Goal: Task Accomplishment & Management: Use online tool/utility

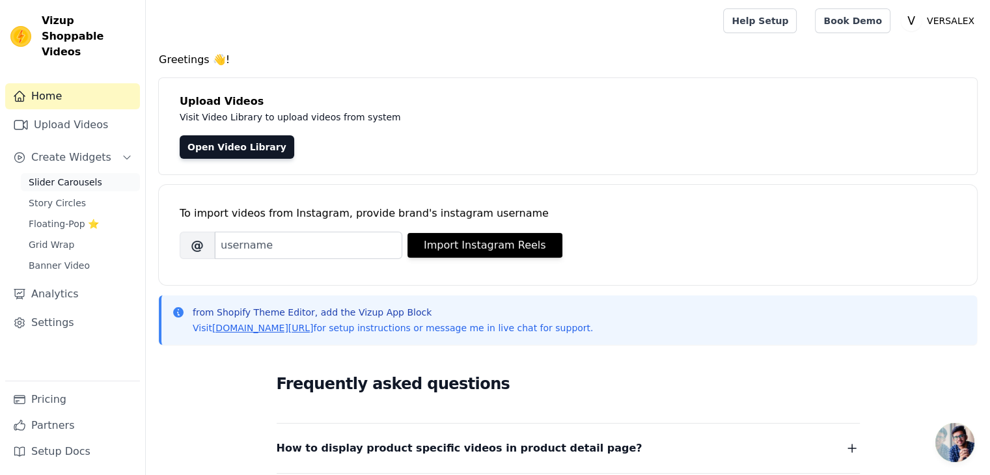
click at [98, 173] on link "Slider Carousels" at bounding box center [80, 182] width 119 height 18
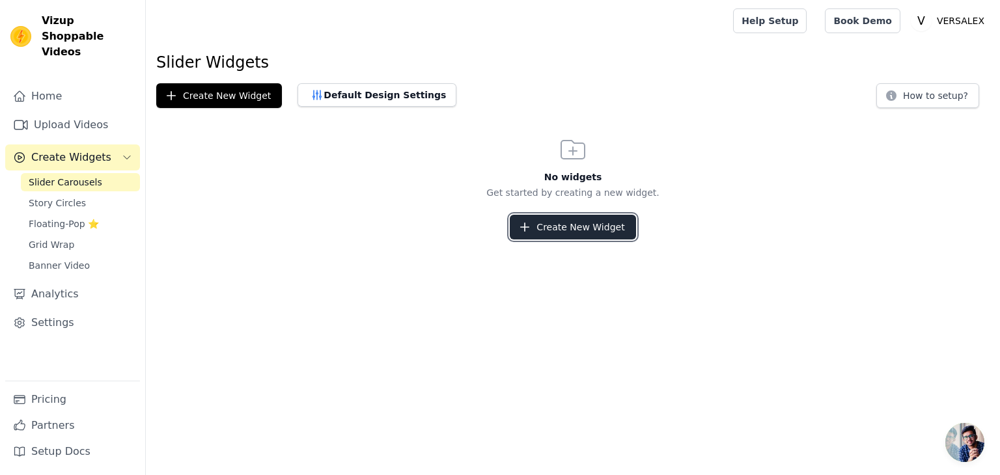
click at [576, 228] on button "Create New Widget" at bounding box center [573, 227] width 126 height 25
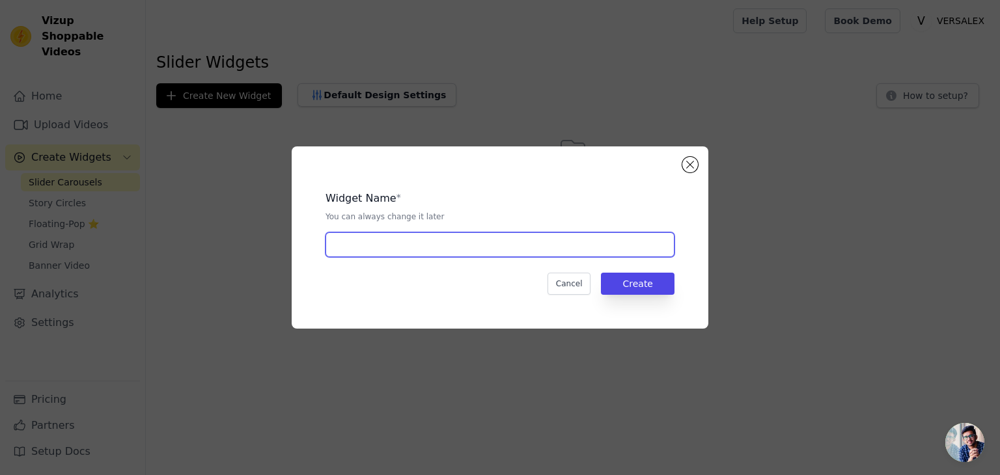
click at [555, 253] on input "text" at bounding box center [500, 244] width 349 height 25
type input "Y"
type input "Trendings"
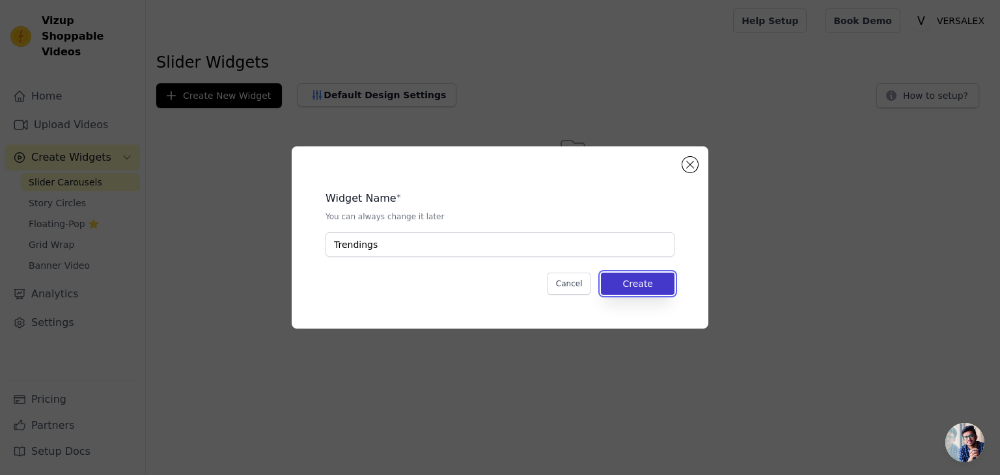
click at [636, 282] on button "Create" at bounding box center [638, 284] width 74 height 22
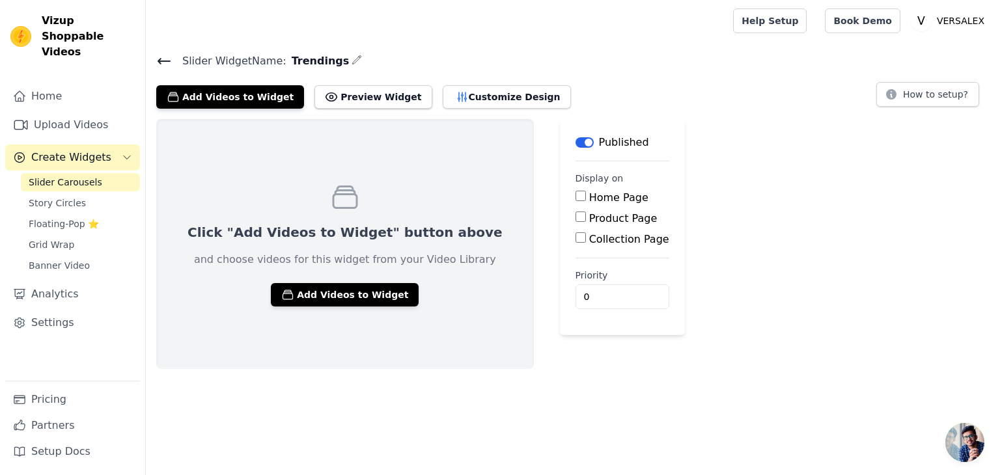
click at [589, 197] on label "Home Page" at bounding box center [618, 197] width 59 height 12
click at [578, 197] on input "Home Page" at bounding box center [581, 196] width 10 height 10
checkbox input "true"
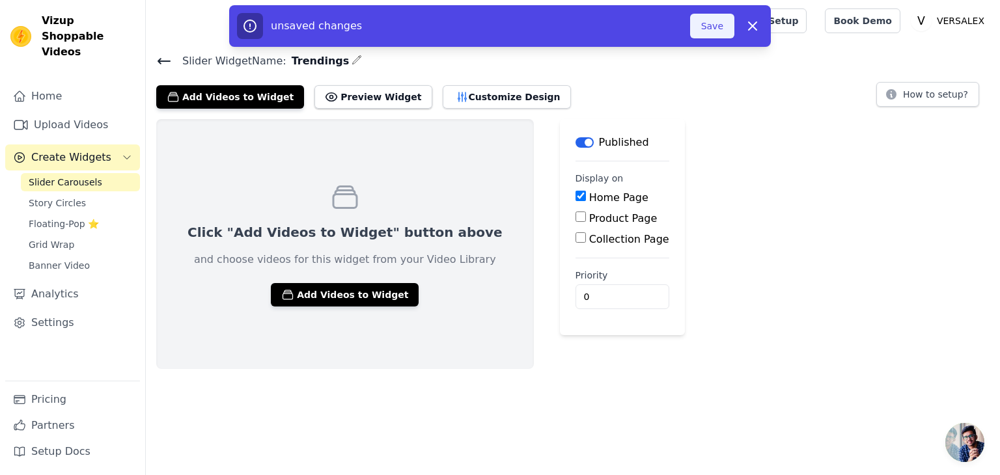
click at [714, 23] on button "Save" at bounding box center [712, 26] width 44 height 25
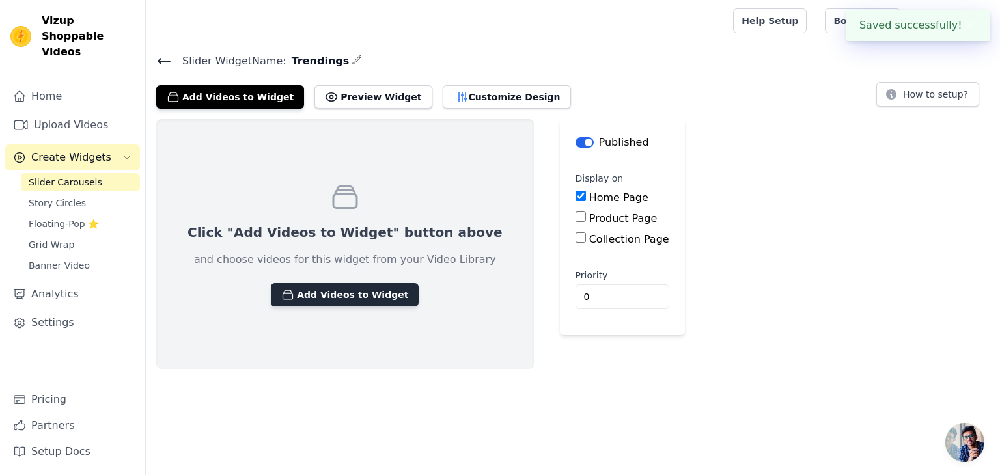
click at [341, 297] on button "Add Videos to Widget" at bounding box center [345, 294] width 148 height 23
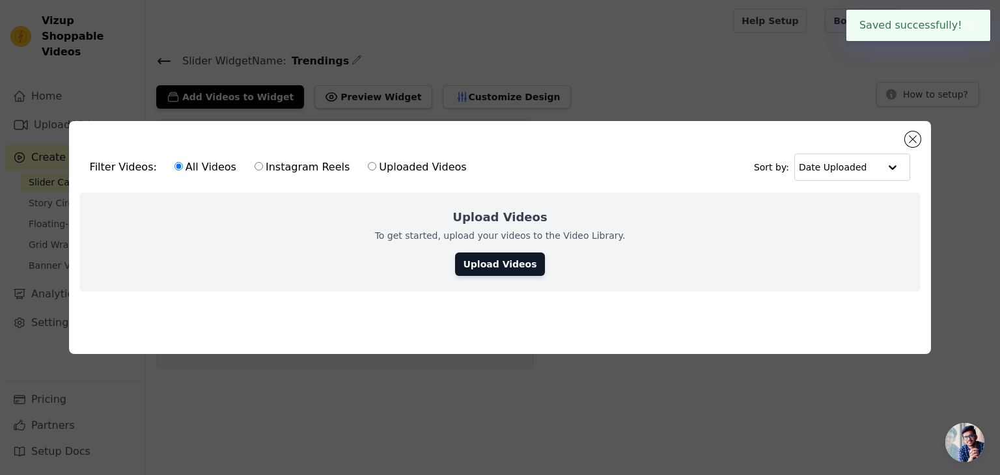
click at [481, 277] on div "Upload Videos To get started, upload your videos to the Video Library. Upload V…" at bounding box center [500, 242] width 842 height 99
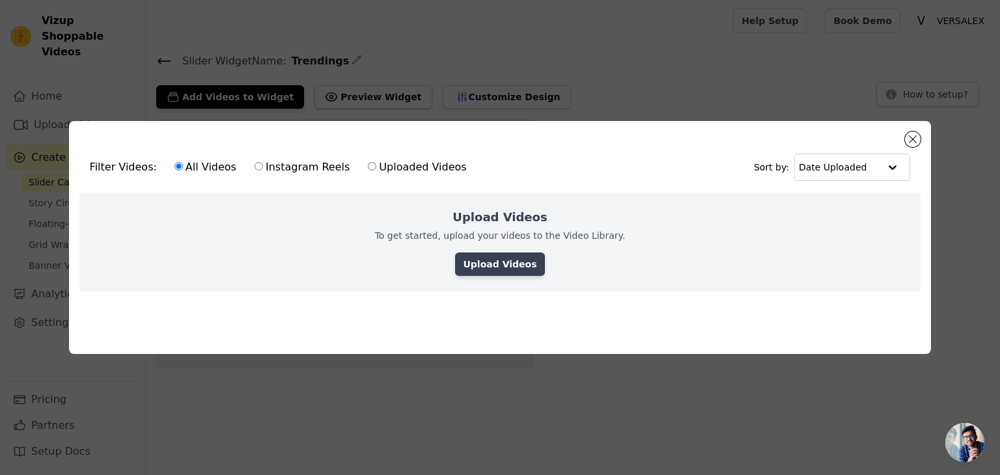
click at [501, 260] on link "Upload Videos" at bounding box center [499, 264] width 89 height 23
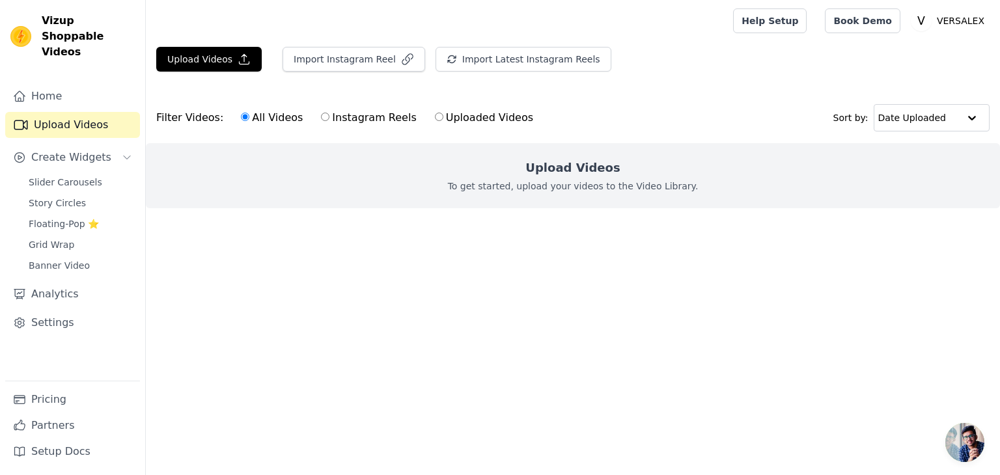
click at [255, 114] on label "All Videos" at bounding box center [271, 117] width 63 height 17
click at [249, 114] on input "All Videos" at bounding box center [245, 117] width 8 height 8
click at [207, 65] on button "Upload Videos" at bounding box center [208, 59] width 105 height 25
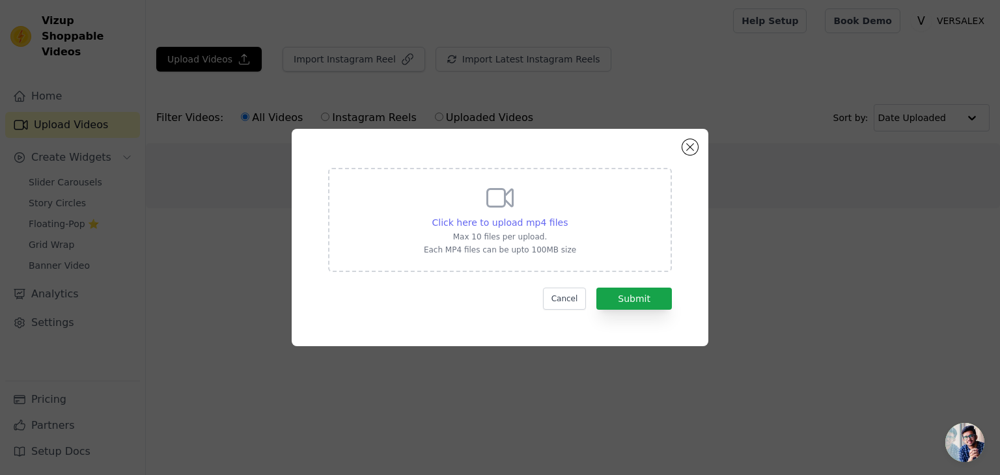
click at [512, 219] on span "Click here to upload mp4 files" at bounding box center [500, 222] width 136 height 10
click at [567, 216] on input "Click here to upload mp4 files Max 10 files per upload. Each MP4 files can be u…" at bounding box center [567, 216] width 1 height 1
type input "C:\fakepath\2bb1ea412f1f9083521688c6d7b53357.mp4"
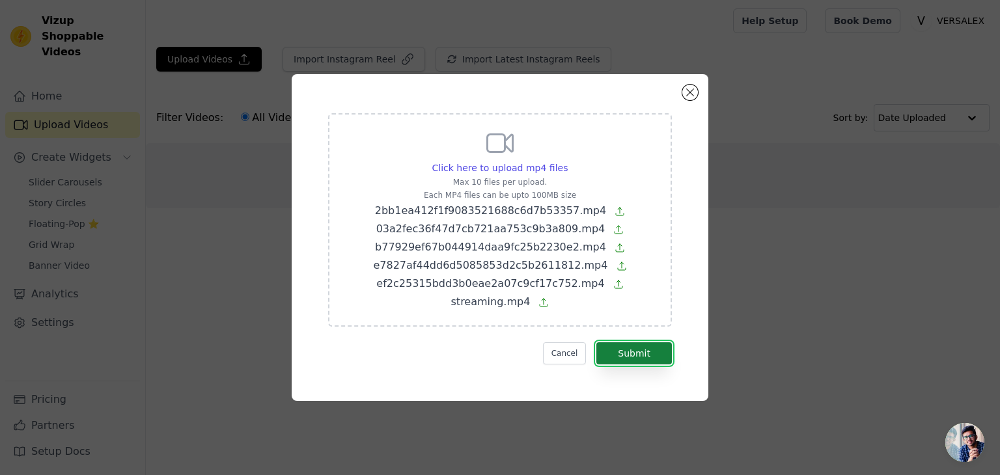
click at [642, 348] on button "Submit" at bounding box center [634, 354] width 76 height 22
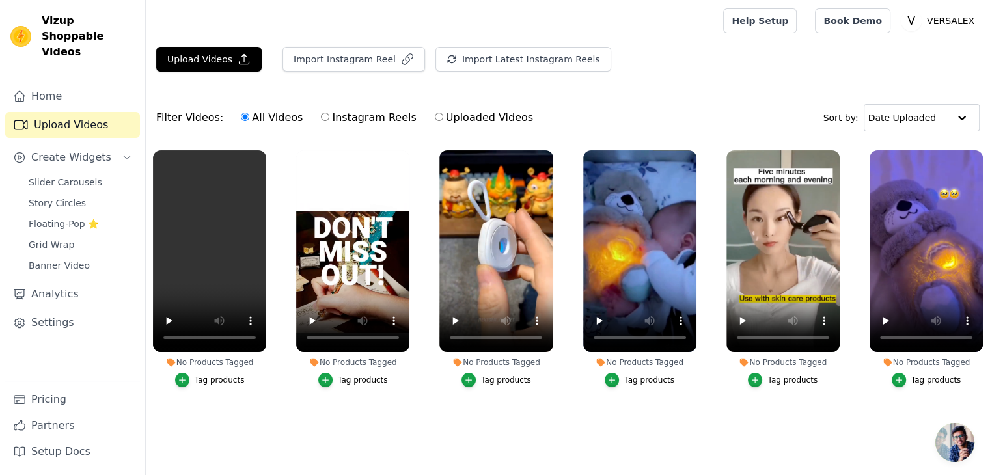
click at [370, 378] on div "Tag products" at bounding box center [363, 380] width 50 height 10
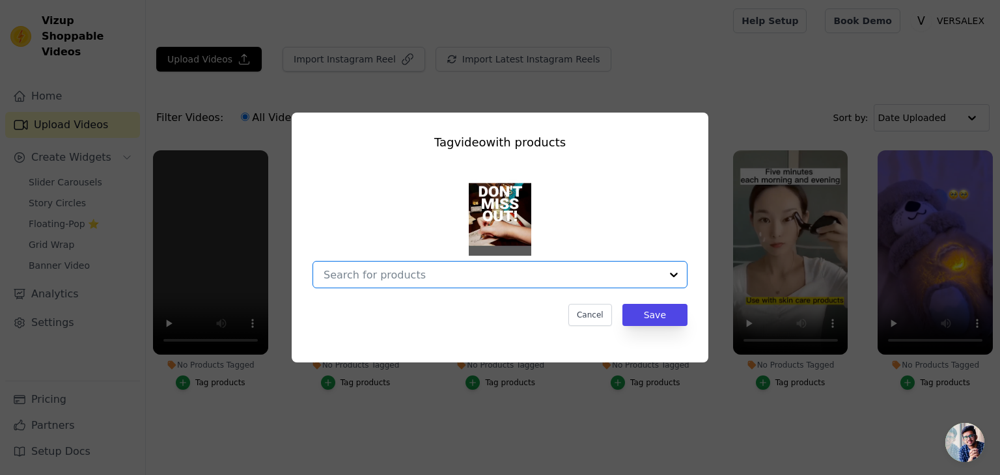
click at [409, 279] on input "No Products Tagged Tag video with products Option undefined, selected. Select i…" at bounding box center [492, 275] width 337 height 12
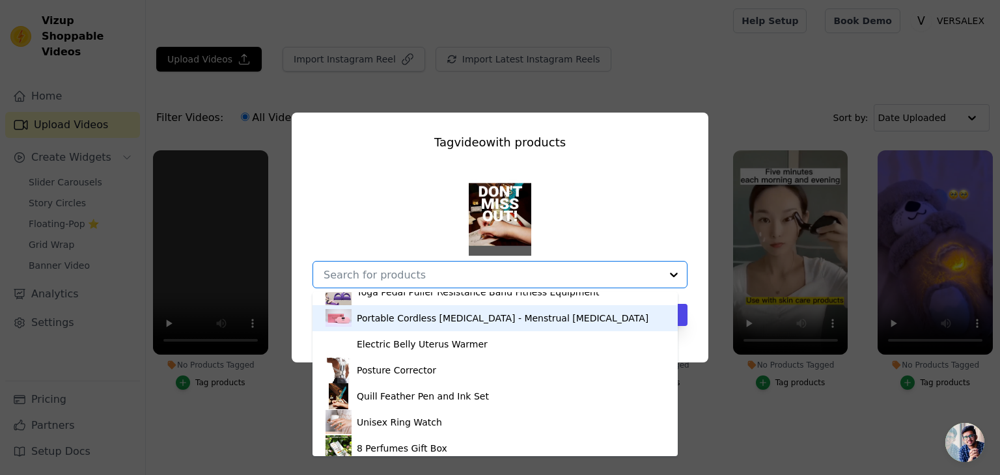
scroll to position [378, 0]
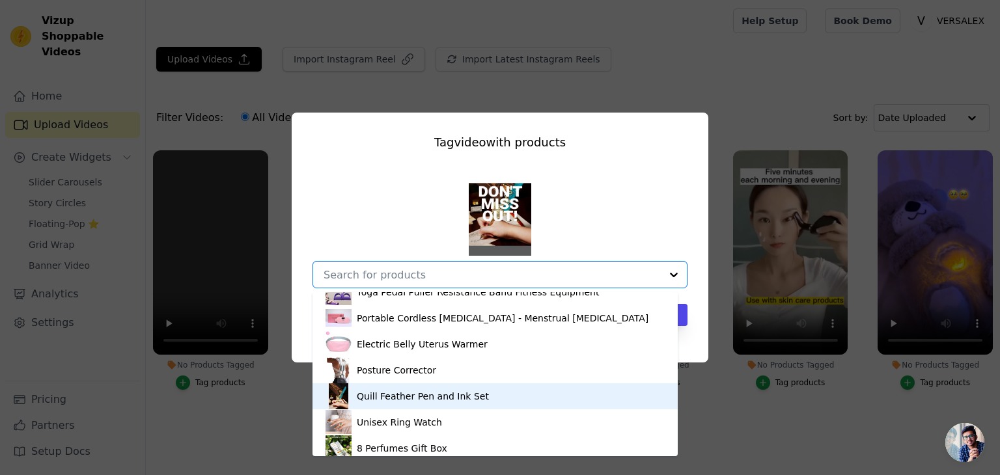
click at [365, 404] on div "Quill Feather Pen and Ink Set" at bounding box center [495, 397] width 339 height 26
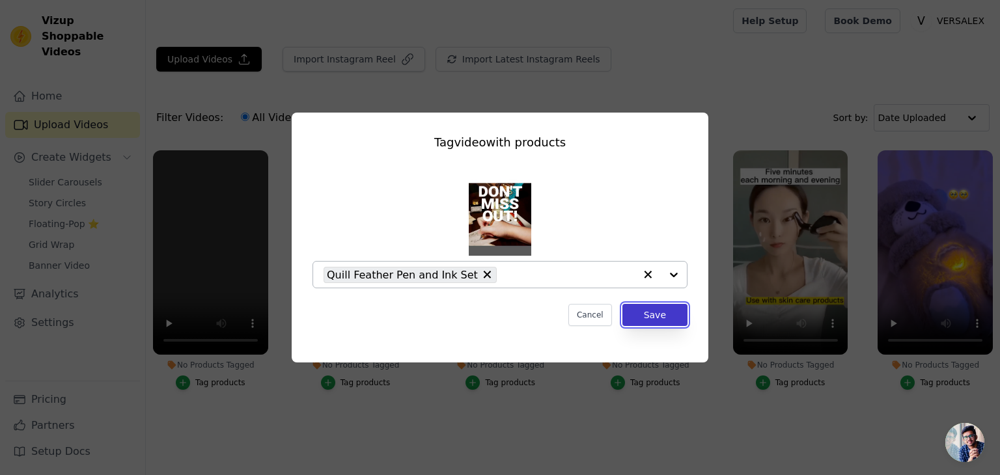
click at [662, 309] on button "Save" at bounding box center [655, 315] width 65 height 22
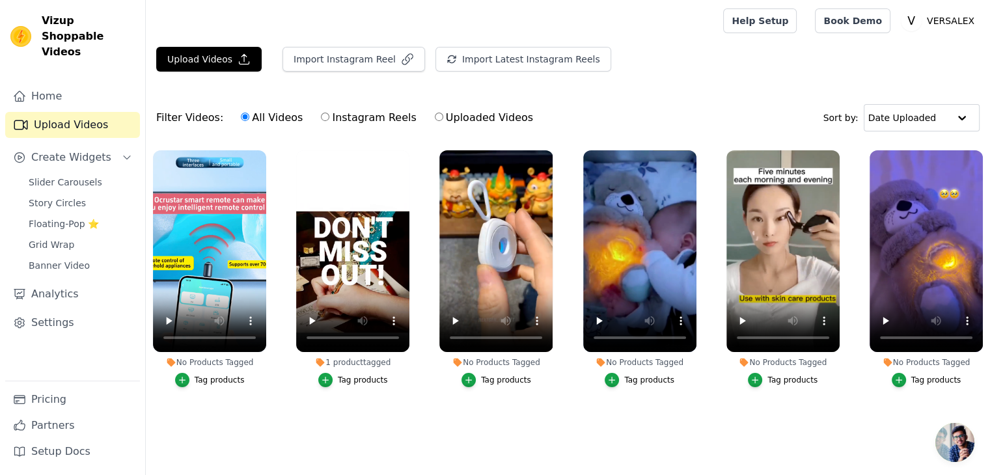
click at [490, 373] on button "Tag products" at bounding box center [497, 380] width 70 height 14
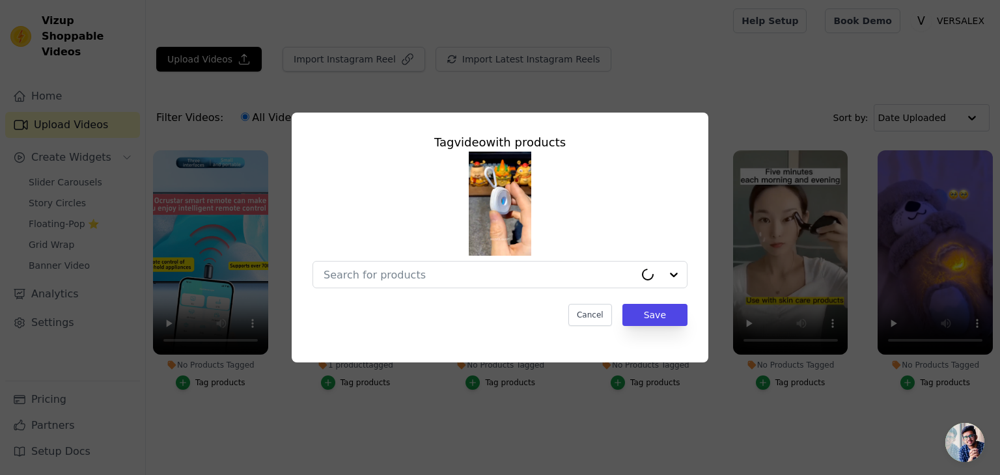
click at [491, 290] on div "Tag video with products Cancel Save" at bounding box center [500, 230] width 396 height 214
click at [484, 277] on input "No Products Tagged Tag video with products Option undefined, selected. Select i…" at bounding box center [492, 275] width 337 height 12
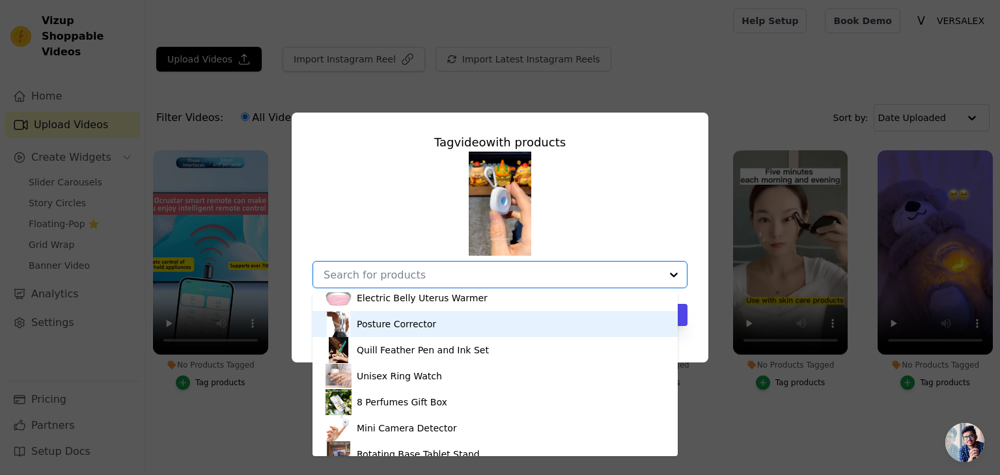
scroll to position [440, 0]
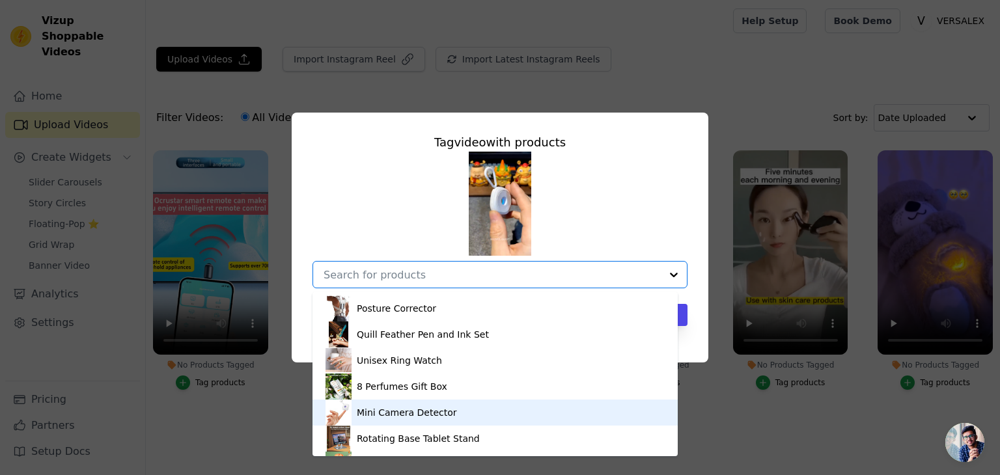
click at [404, 402] on div "Mini Camera Detector" at bounding box center [495, 413] width 339 height 26
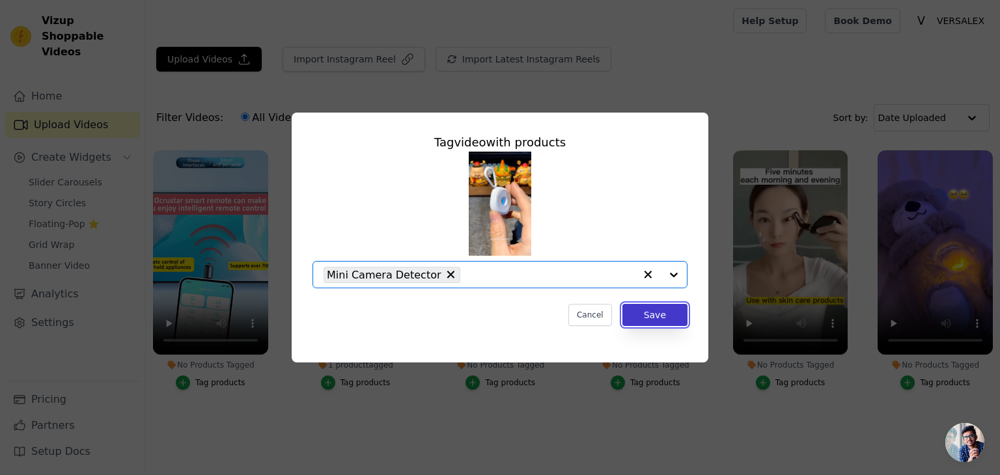
click at [662, 310] on button "Save" at bounding box center [655, 315] width 65 height 22
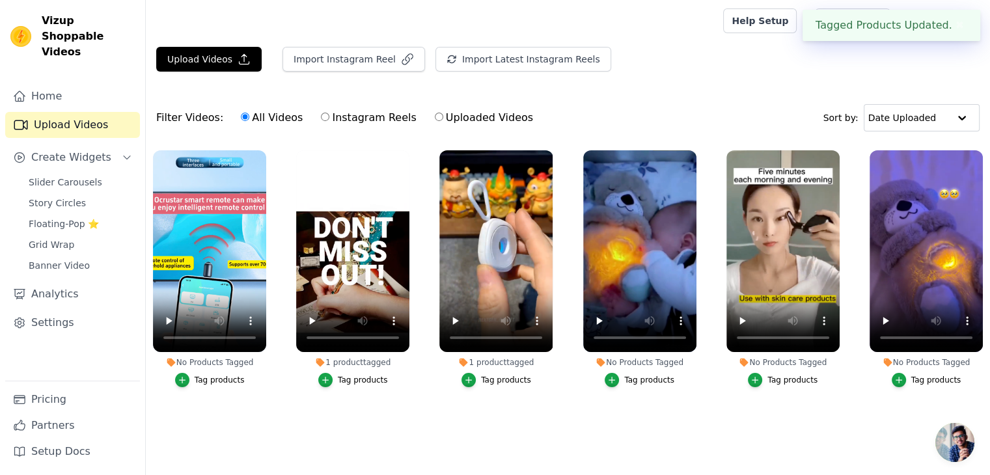
click at [238, 382] on div "Tag products" at bounding box center [220, 380] width 50 height 10
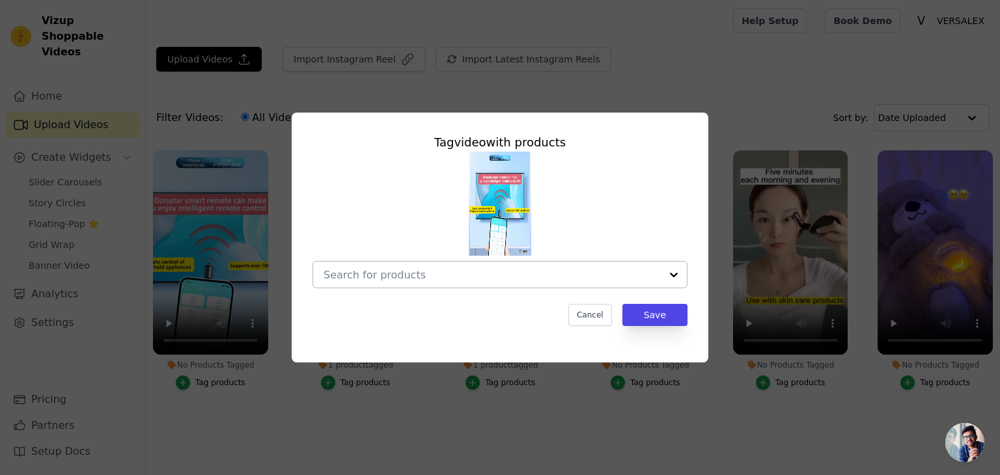
click at [498, 263] on div at bounding box center [492, 275] width 337 height 26
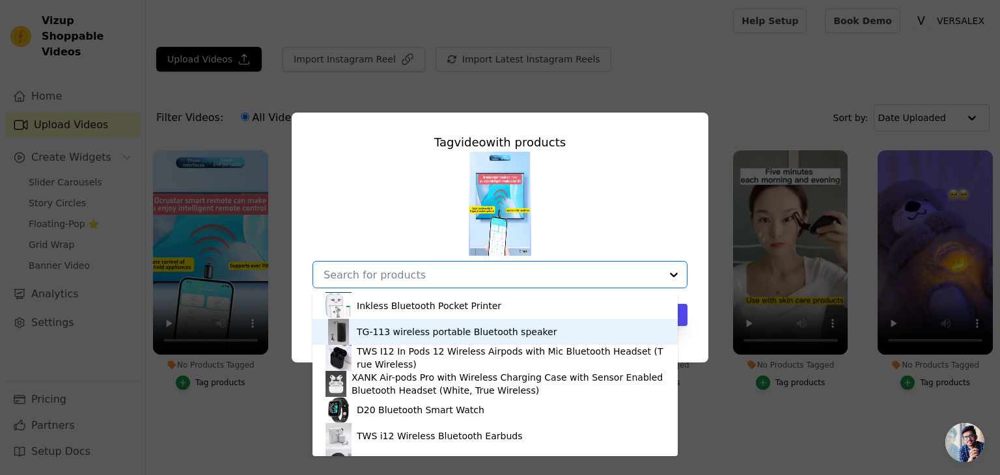
scroll to position [748, 0]
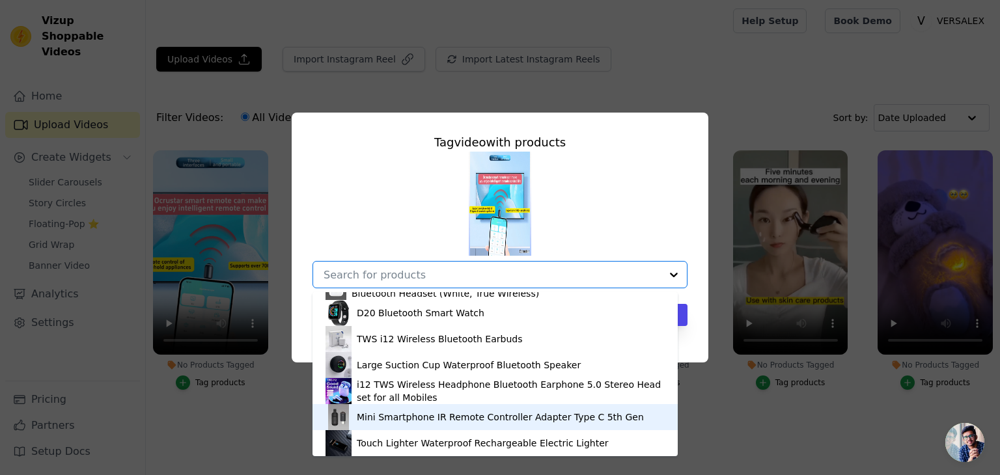
click at [439, 410] on div "Mini Smartphone IR Remote Controller Adapter Type C 5th Gen" at bounding box center [495, 417] width 339 height 26
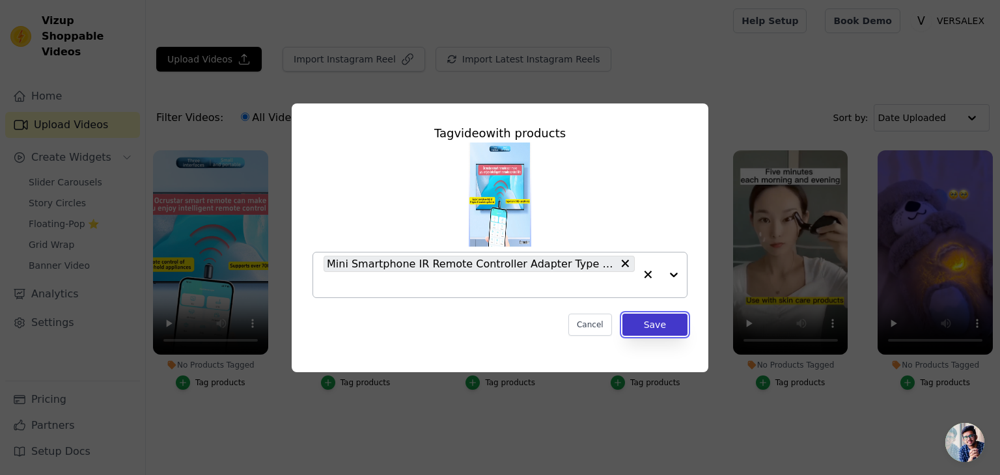
click at [667, 324] on button "Save" at bounding box center [655, 325] width 65 height 22
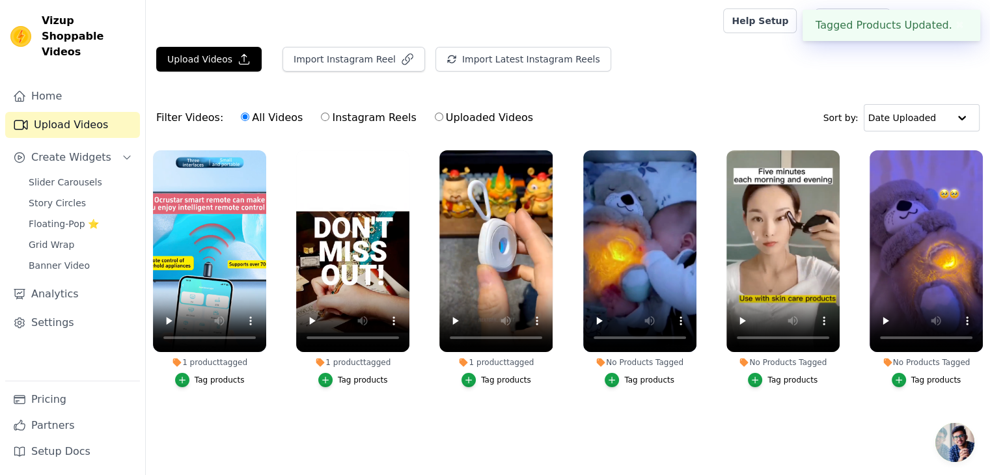
click at [638, 382] on div "Tag products" at bounding box center [649, 380] width 50 height 10
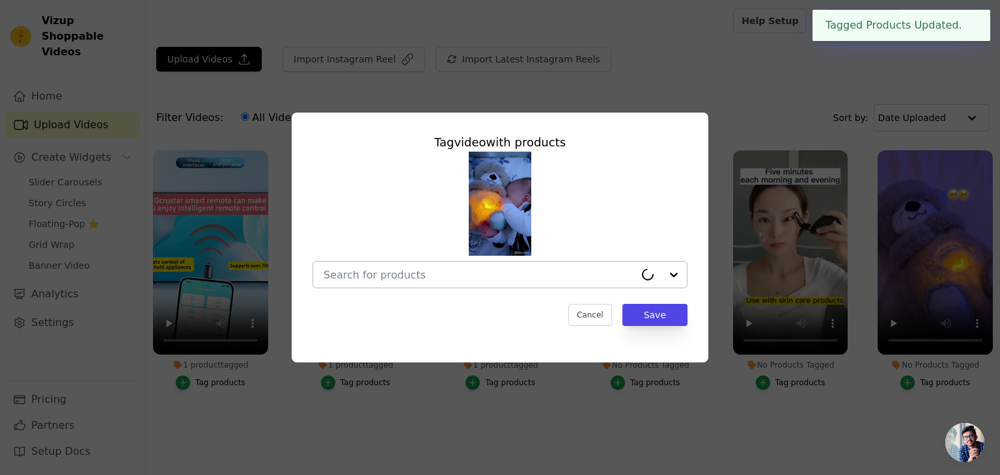
click at [600, 266] on div at bounding box center [479, 275] width 311 height 26
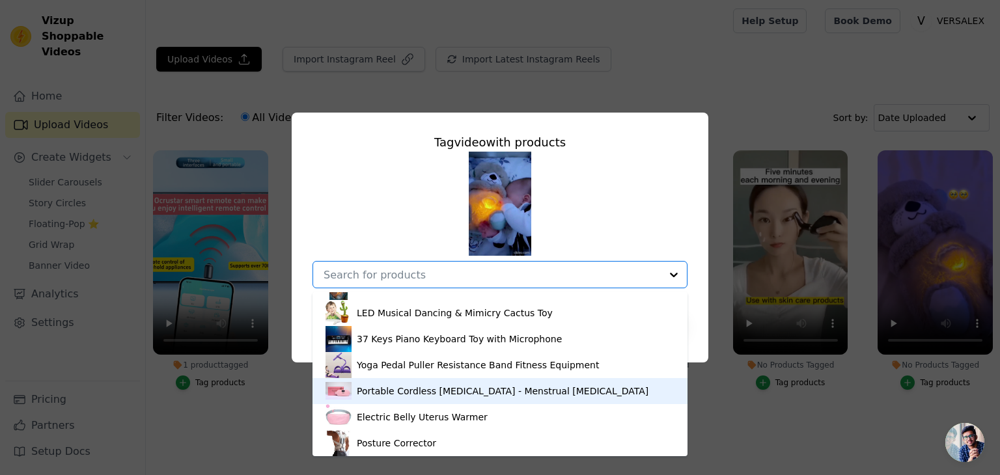
scroll to position [240, 0]
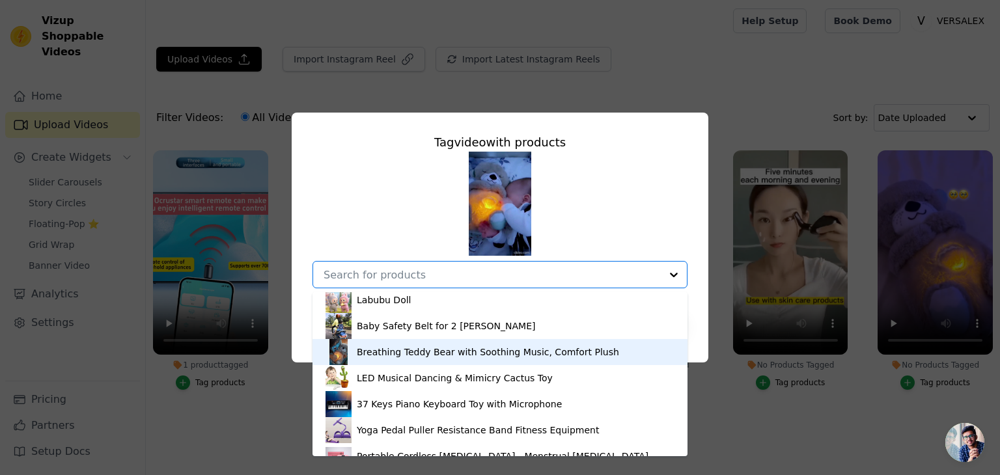
click at [473, 359] on div "Breathing Teddy Bear with Soothing Music, Comfort Plush" at bounding box center [500, 352] width 349 height 26
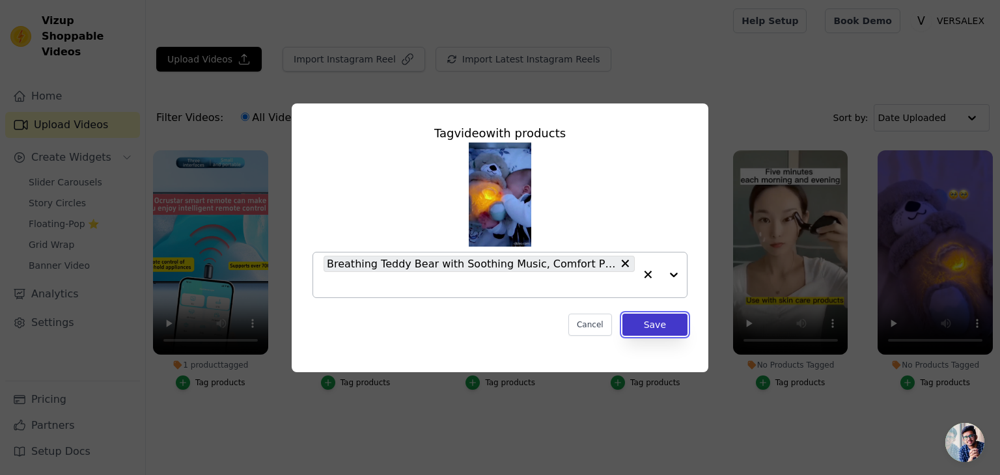
click at [647, 326] on button "Save" at bounding box center [655, 325] width 65 height 22
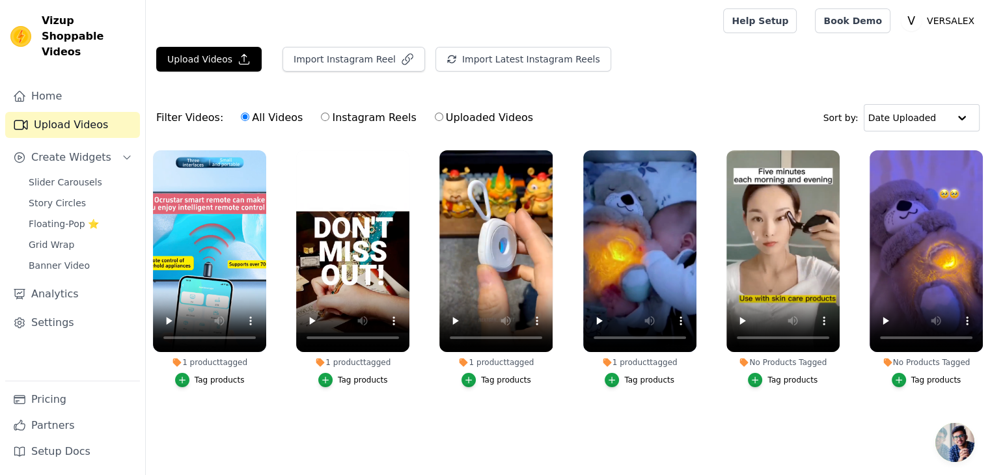
click at [770, 380] on button "Tag products" at bounding box center [783, 380] width 70 height 14
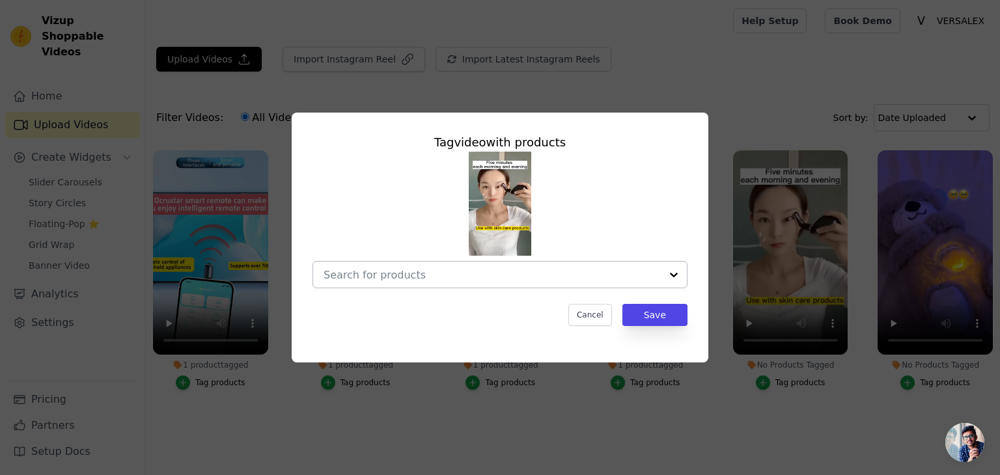
click at [664, 266] on div at bounding box center [674, 275] width 26 height 26
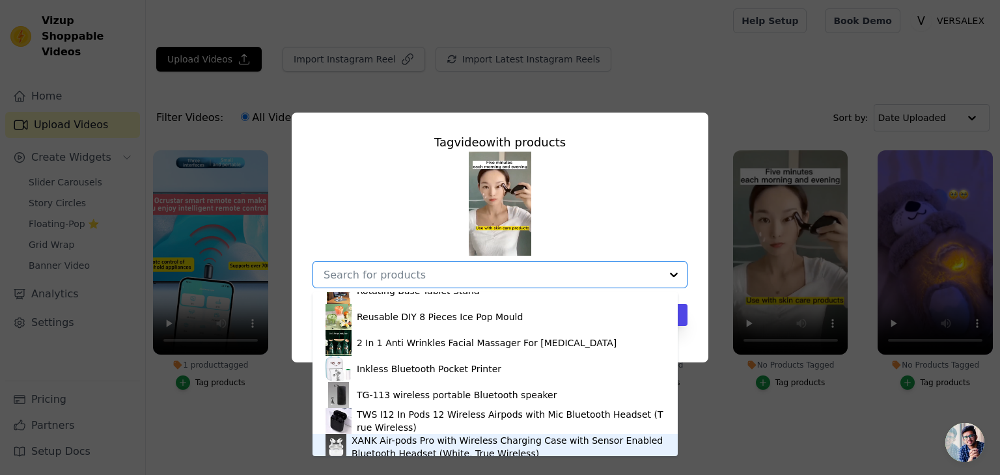
scroll to position [586, 0]
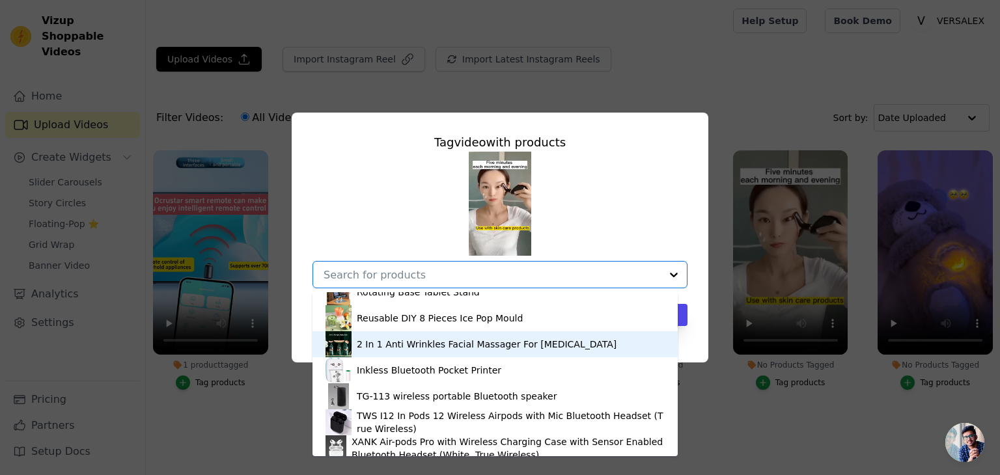
click at [501, 346] on div "2 In 1 Anti Wrinkles Facial Massager For Skin Care" at bounding box center [487, 344] width 260 height 13
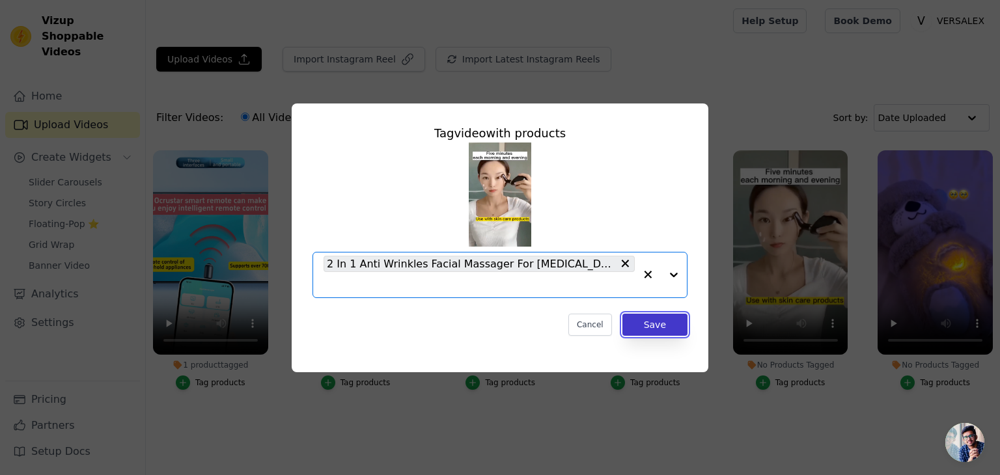
click at [649, 320] on button "Save" at bounding box center [655, 325] width 65 height 22
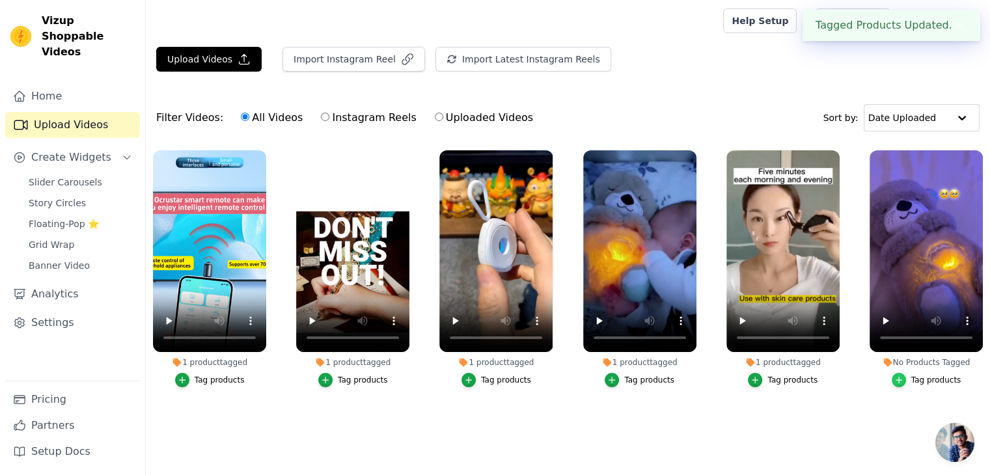
click at [900, 379] on icon "button" at bounding box center [899, 380] width 9 height 9
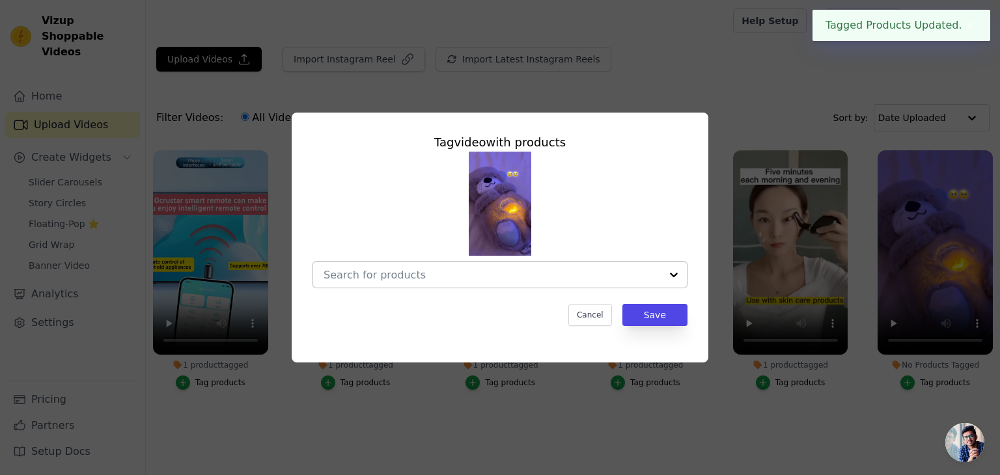
click at [662, 277] on div at bounding box center [674, 275] width 26 height 26
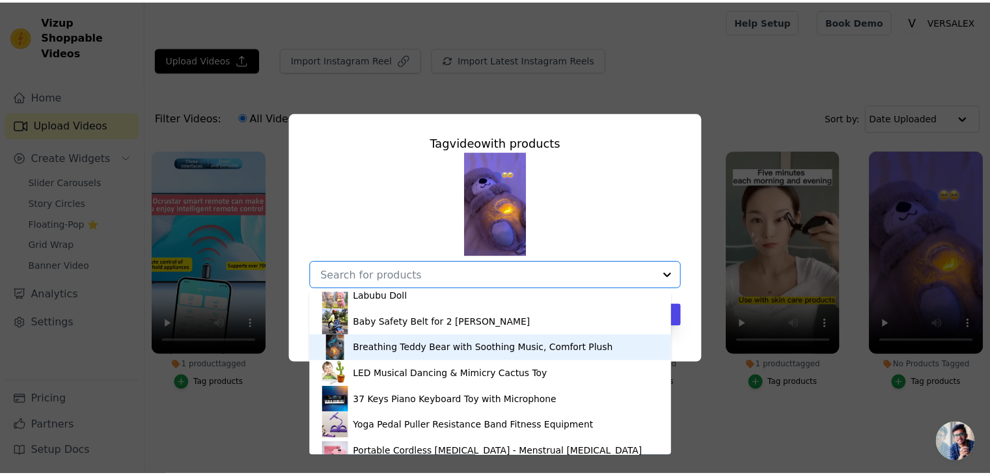
scroll to position [244, 0]
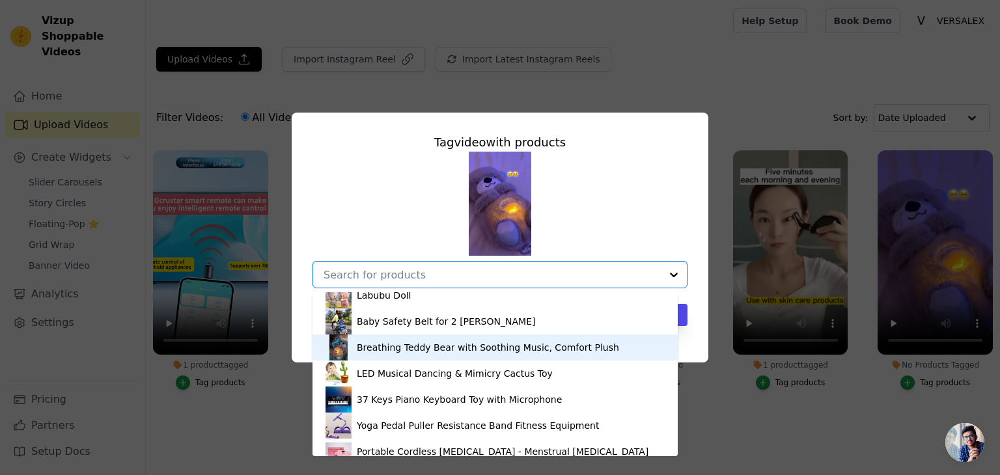
click at [506, 355] on div "Breathing Teddy Bear with Soothing Music, Comfort Plush" at bounding box center [495, 348] width 339 height 26
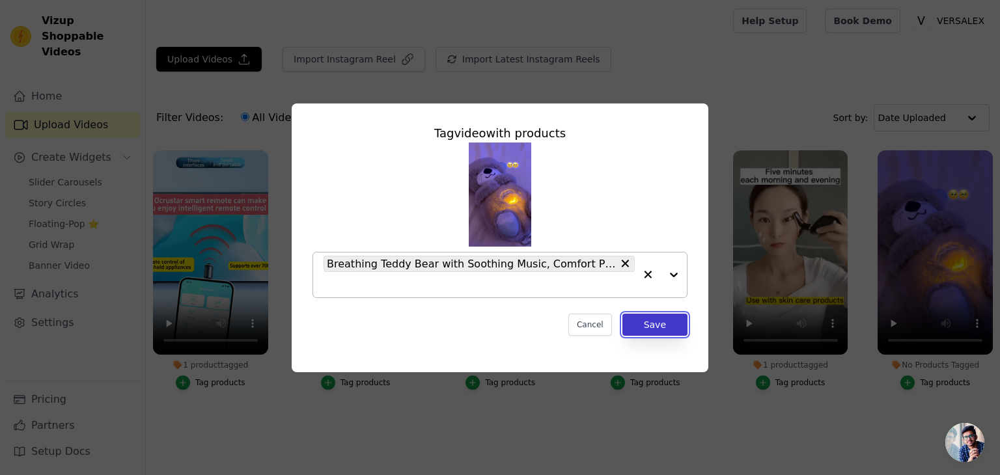
click at [677, 320] on button "Save" at bounding box center [655, 325] width 65 height 22
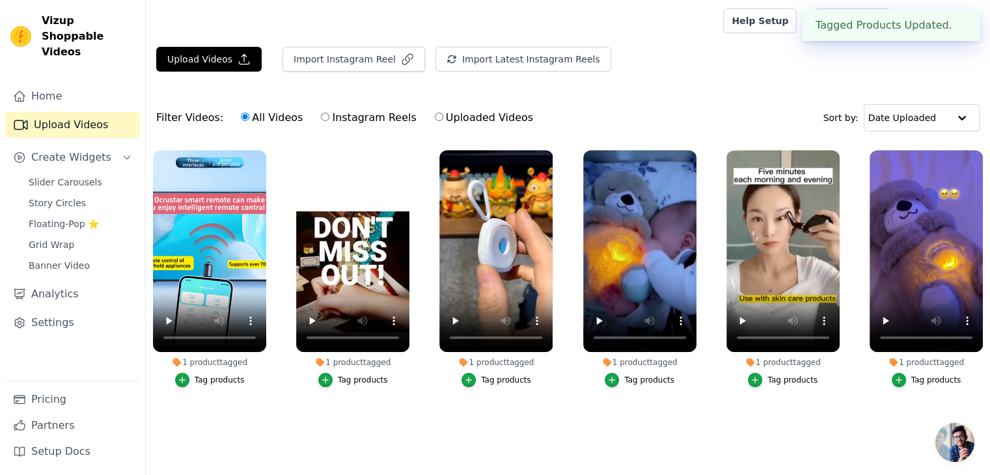
click at [960, 22] on button "✖" at bounding box center [960, 26] width 15 height 16
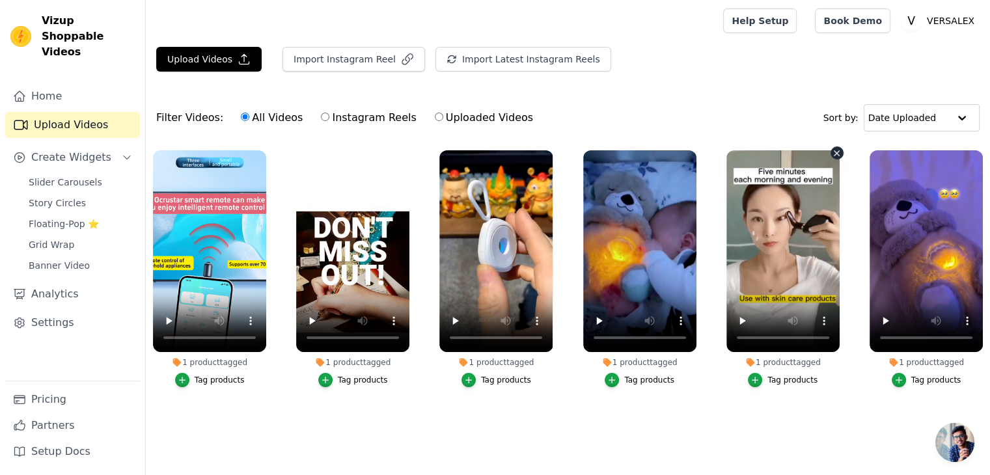
scroll to position [0, 0]
click at [434, 113] on label "Uploaded Videos" at bounding box center [484, 117] width 100 height 17
click at [435, 113] on input "Uploaded Videos" at bounding box center [439, 117] width 8 height 8
radio input "true"
click at [241, 118] on input "All Videos" at bounding box center [245, 117] width 8 height 8
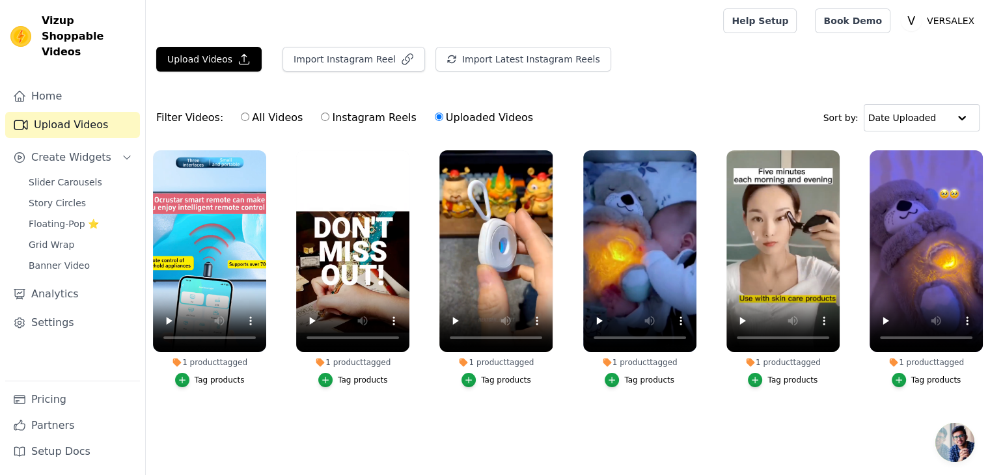
radio input "true"
click at [70, 176] on span "Slider Carousels" at bounding box center [66, 182] width 74 height 13
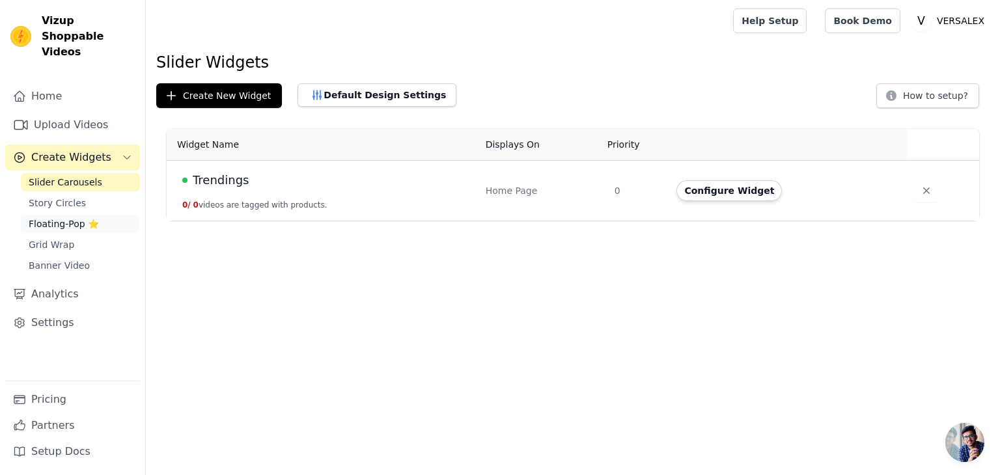
click at [76, 217] on span "Floating-Pop ⭐" at bounding box center [64, 223] width 70 height 13
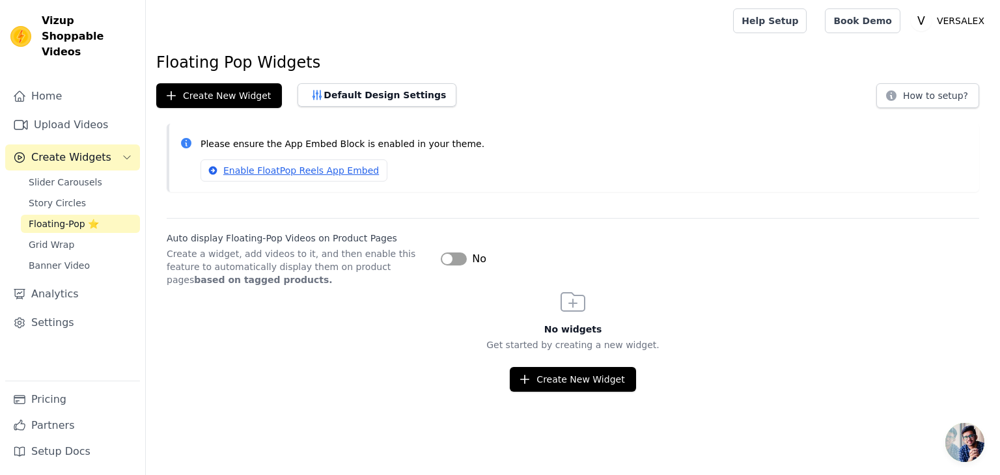
click at [100, 216] on link "Floating-Pop ⭐" at bounding box center [80, 224] width 119 height 18
click at [74, 236] on link "Grid Wrap" at bounding box center [80, 245] width 119 height 18
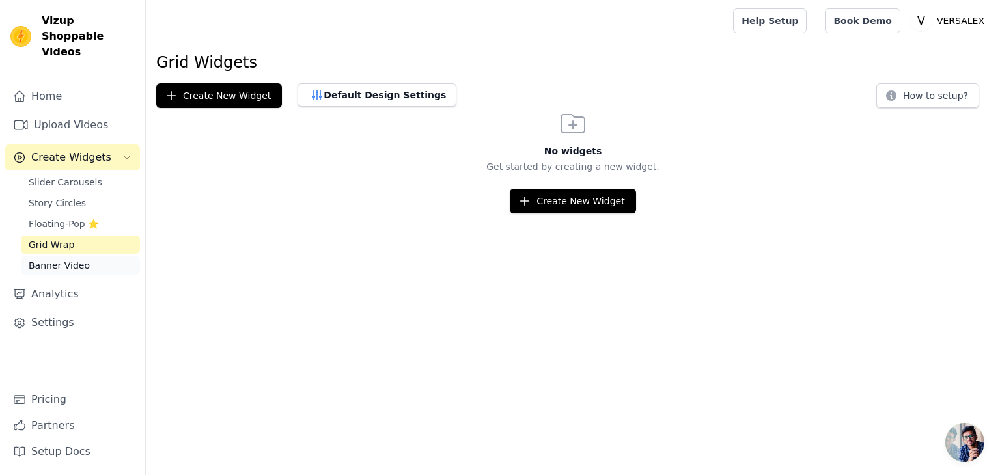
click at [76, 259] on span "Banner Video" at bounding box center [59, 265] width 61 height 13
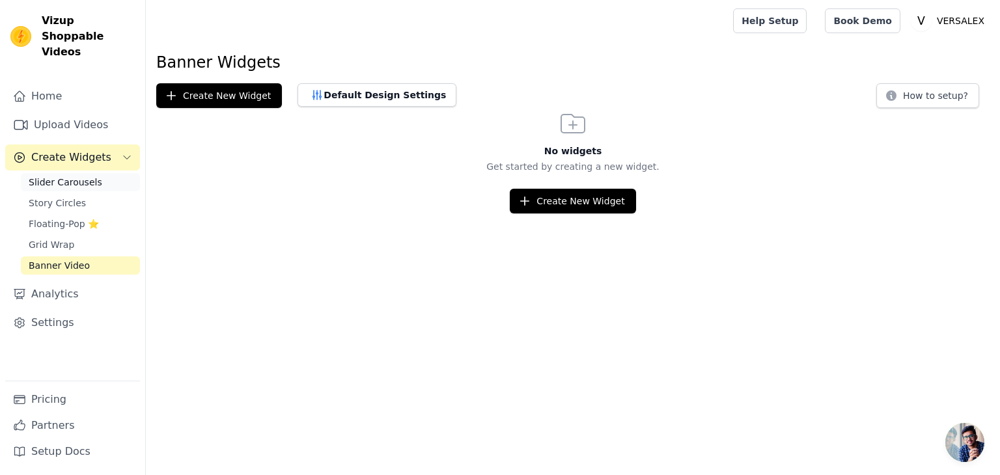
click at [74, 176] on span "Slider Carousels" at bounding box center [66, 182] width 74 height 13
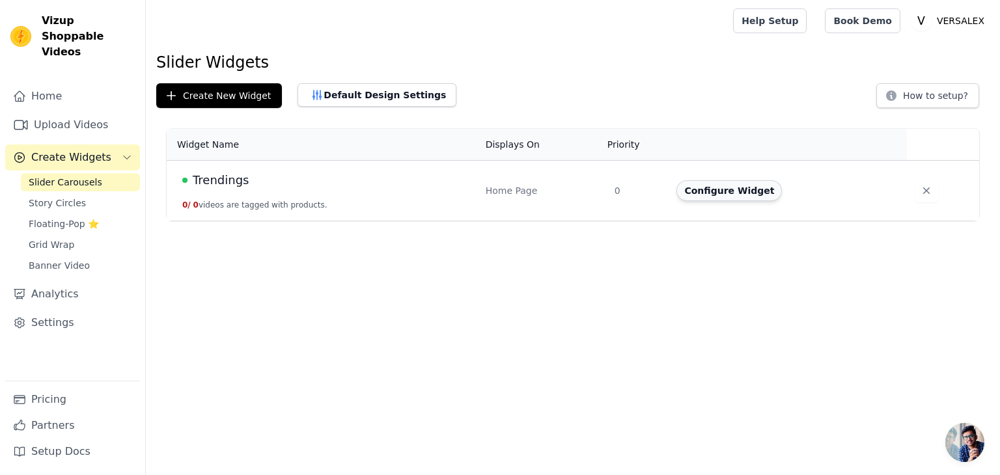
click at [698, 192] on button "Configure Widget" at bounding box center [729, 190] width 105 height 21
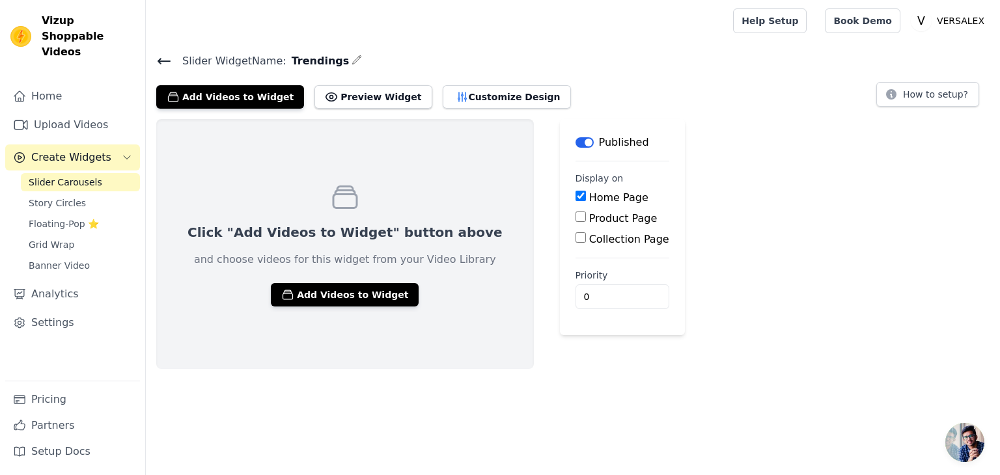
click at [697, 203] on div "Click "Add Videos to Widget" button above and choose videos for this widget fro…" at bounding box center [573, 244] width 854 height 250
click at [361, 90] on button "Preview Widget" at bounding box center [373, 96] width 117 height 23
click at [206, 96] on button "Add Videos to Widget" at bounding box center [230, 96] width 148 height 23
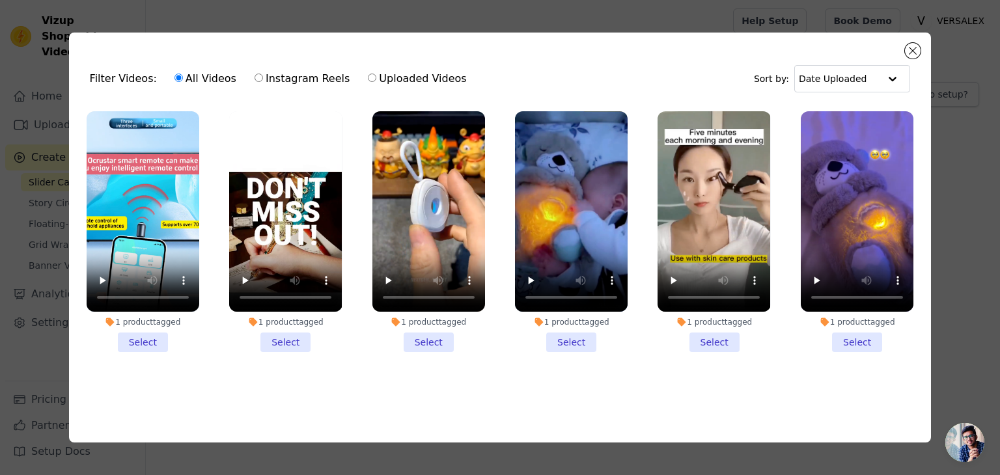
click at [146, 334] on li "1 product tagged Select" at bounding box center [143, 231] width 113 height 241
click at [0, 0] on input "1 product tagged Select" at bounding box center [0, 0] width 0 height 0
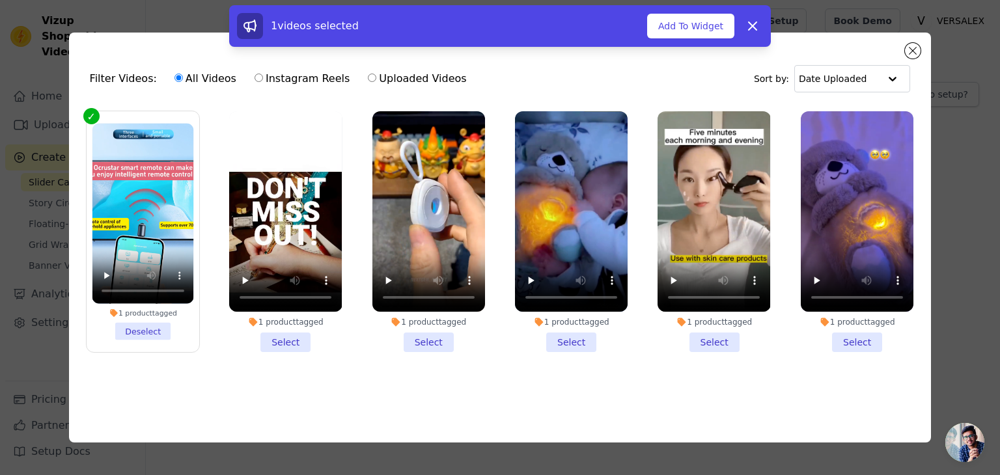
click at [294, 339] on li "1 product tagged Select" at bounding box center [285, 231] width 113 height 241
click at [0, 0] on input "1 product tagged Select" at bounding box center [0, 0] width 0 height 0
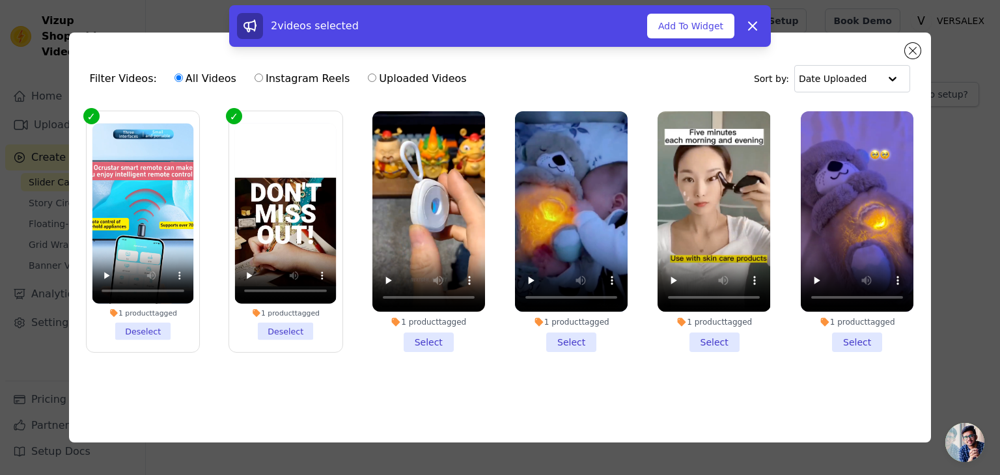
click at [404, 339] on li "1 product tagged Select" at bounding box center [428, 231] width 113 height 241
click at [0, 0] on input "1 product tagged Select" at bounding box center [0, 0] width 0 height 0
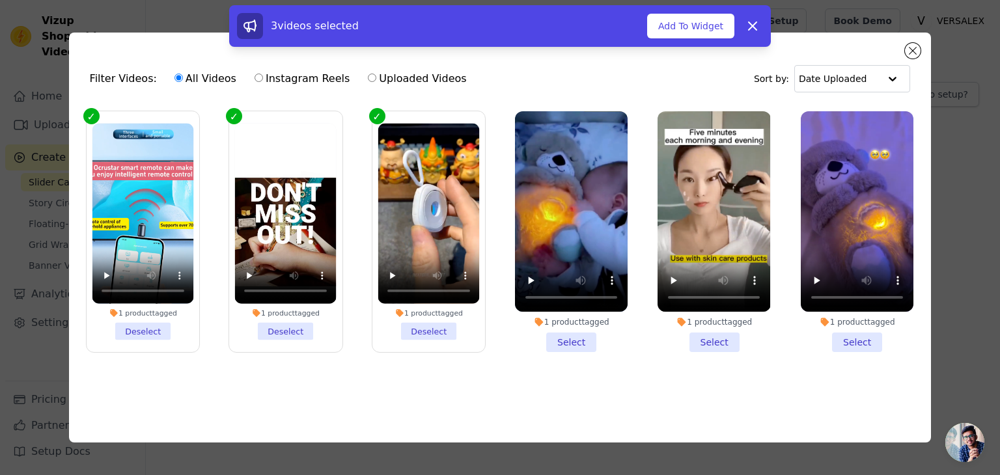
click at [570, 335] on li "1 product tagged Select" at bounding box center [571, 231] width 113 height 241
click at [0, 0] on input "1 product tagged Select" at bounding box center [0, 0] width 0 height 0
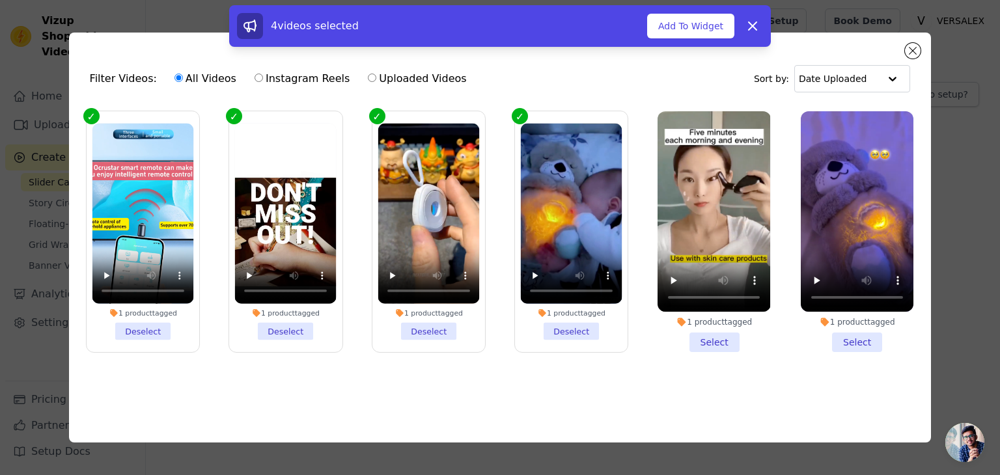
click at [680, 335] on li "1 product tagged Select" at bounding box center [714, 231] width 113 height 241
click at [0, 0] on input "1 product tagged Select" at bounding box center [0, 0] width 0 height 0
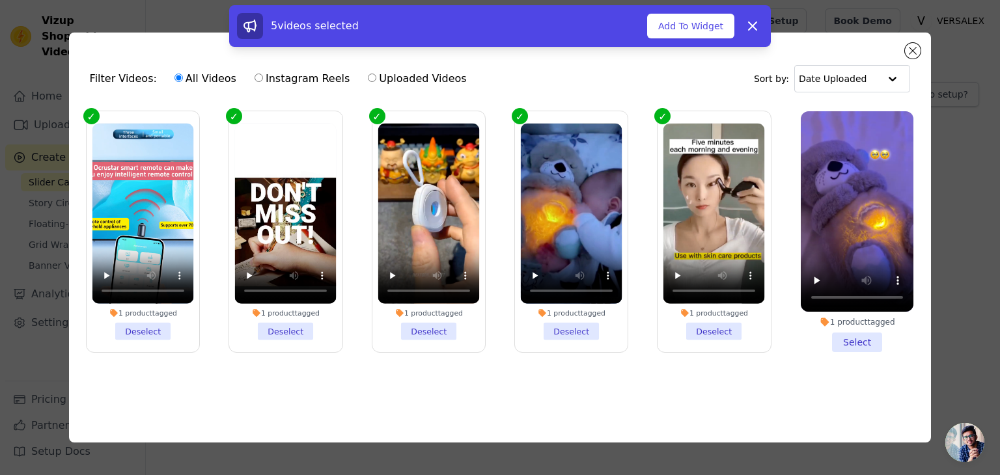
click at [837, 342] on li "1 product tagged Select" at bounding box center [857, 231] width 113 height 241
click at [0, 0] on input "1 product tagged Select" at bounding box center [0, 0] width 0 height 0
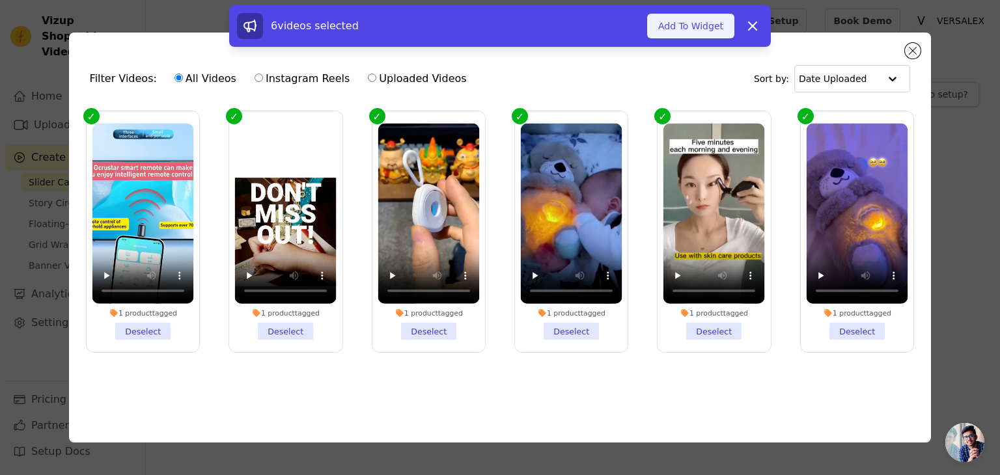
click at [675, 21] on button "Add To Widget" at bounding box center [690, 26] width 87 height 25
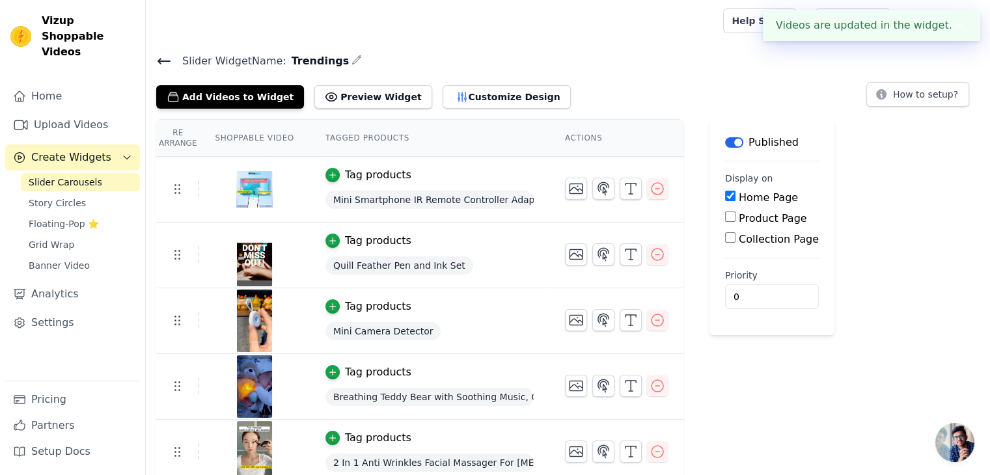
click at [953, 29] on button "✖" at bounding box center [960, 26] width 15 height 16
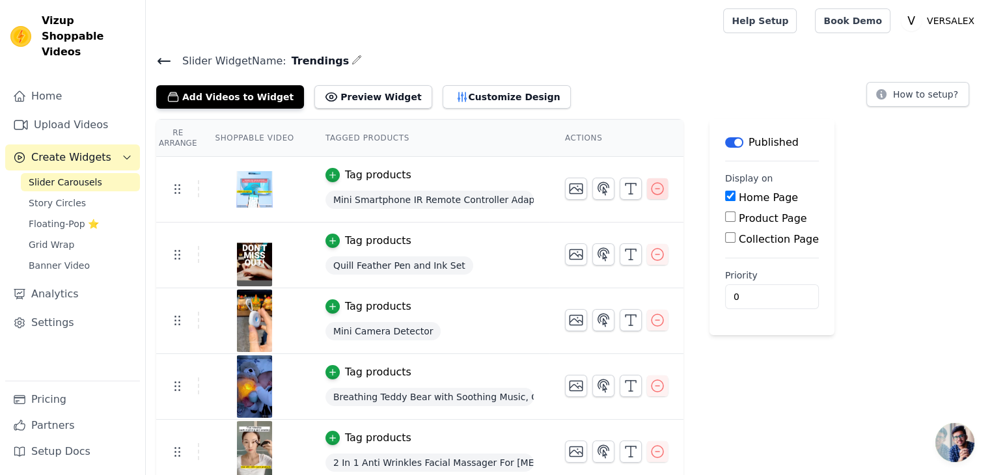
click at [650, 185] on icon "button" at bounding box center [658, 189] width 16 height 16
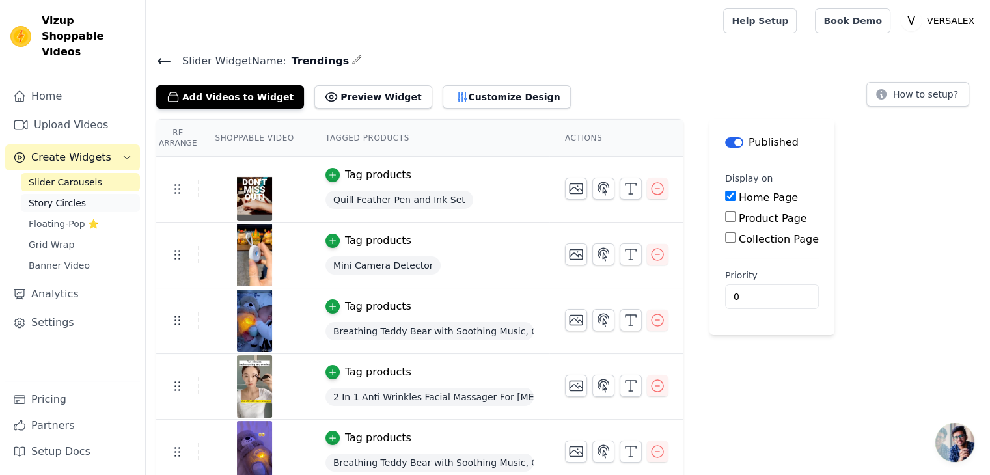
click at [71, 197] on span "Story Circles" at bounding box center [57, 203] width 57 height 13
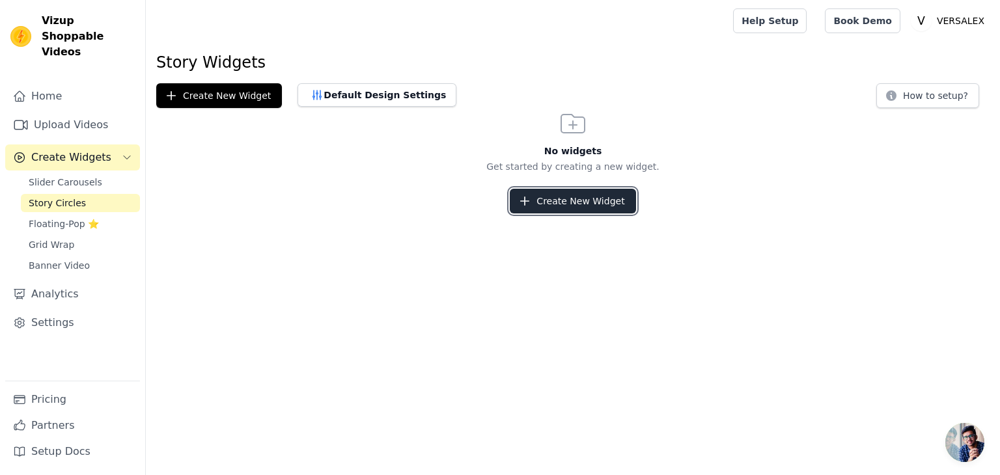
click at [580, 201] on button "Create New Widget" at bounding box center [573, 201] width 126 height 25
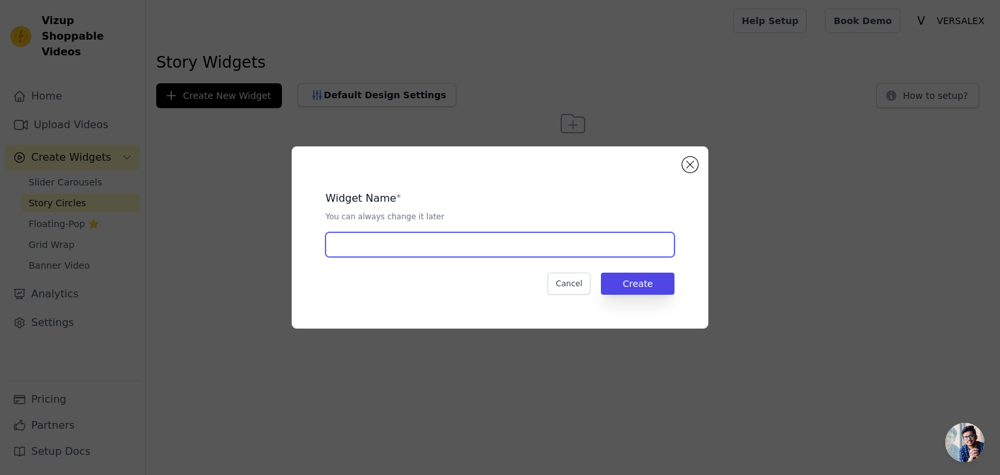
click at [529, 256] on input "text" at bounding box center [500, 244] width 349 height 25
type input "Trendings"
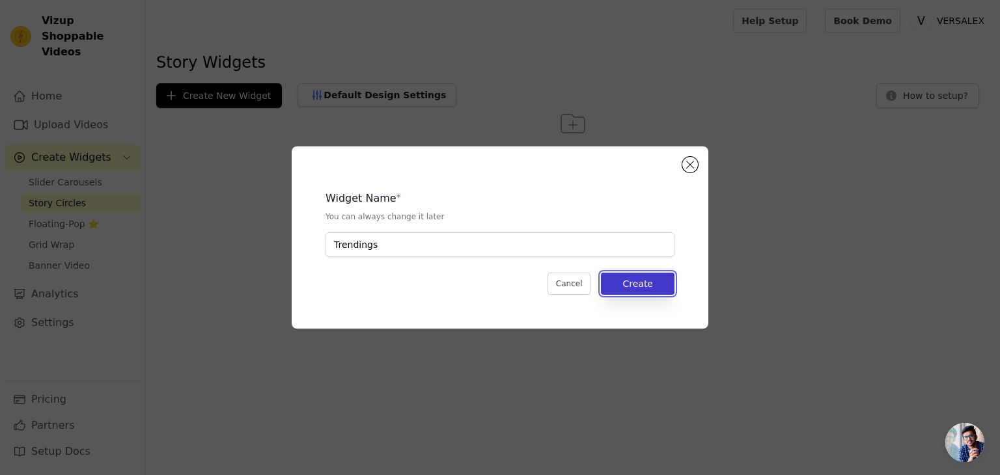
click at [641, 278] on button "Create" at bounding box center [638, 284] width 74 height 22
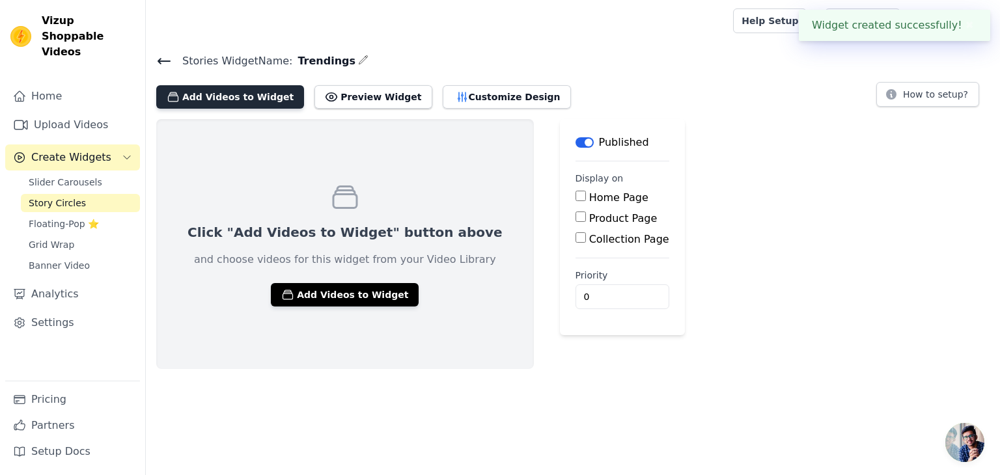
click at [248, 100] on button "Add Videos to Widget" at bounding box center [230, 96] width 148 height 23
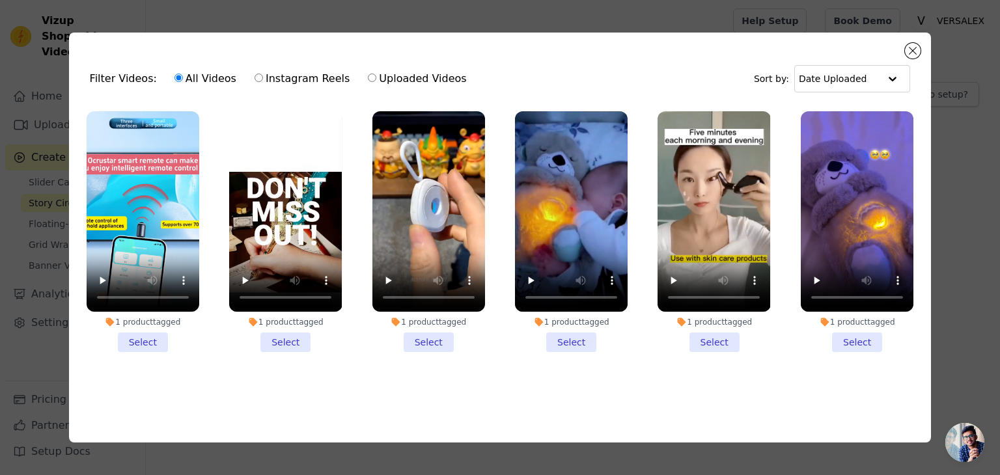
click at [876, 341] on li "1 product tagged Select" at bounding box center [857, 231] width 113 height 241
click at [0, 0] on input "1 product tagged Select" at bounding box center [0, 0] width 0 height 0
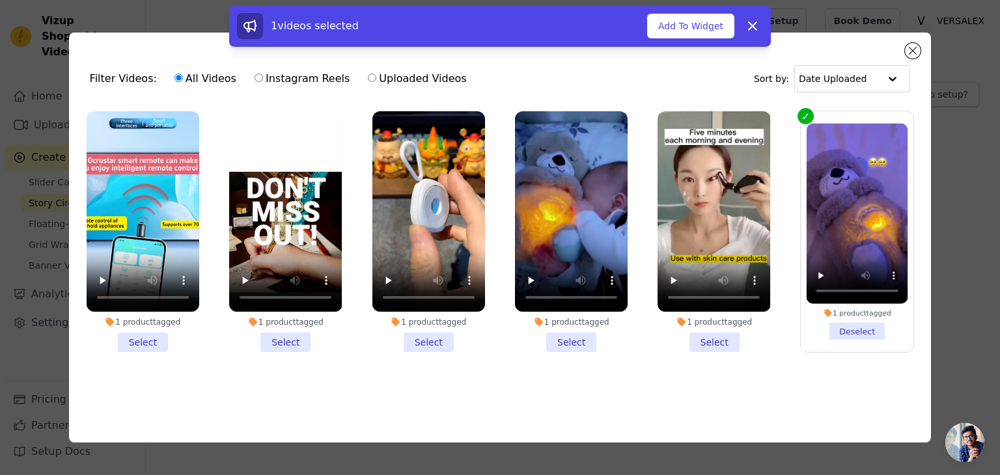
click at [723, 346] on li "1 product tagged Select" at bounding box center [714, 231] width 113 height 241
click at [0, 0] on input "1 product tagged Select" at bounding box center [0, 0] width 0 height 0
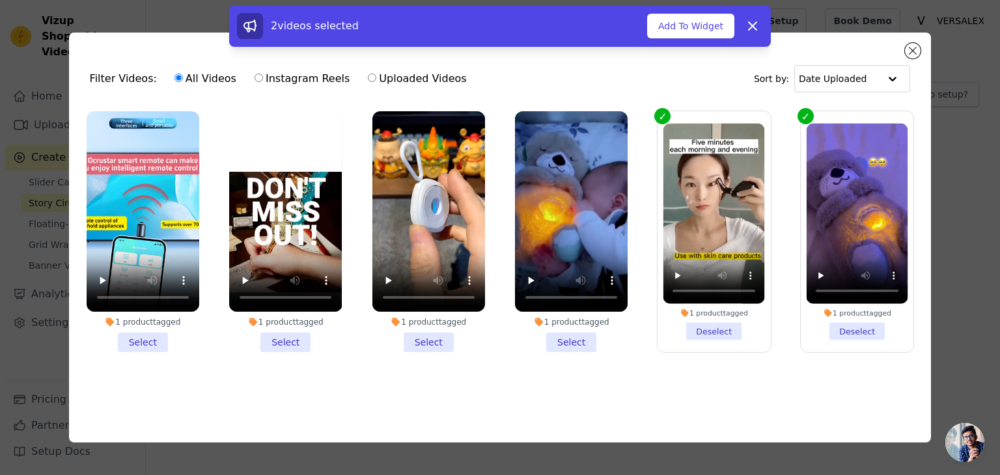
click at [442, 327] on li "1 product tagged Select" at bounding box center [428, 231] width 113 height 241
click at [0, 0] on input "1 product tagged Select" at bounding box center [0, 0] width 0 height 0
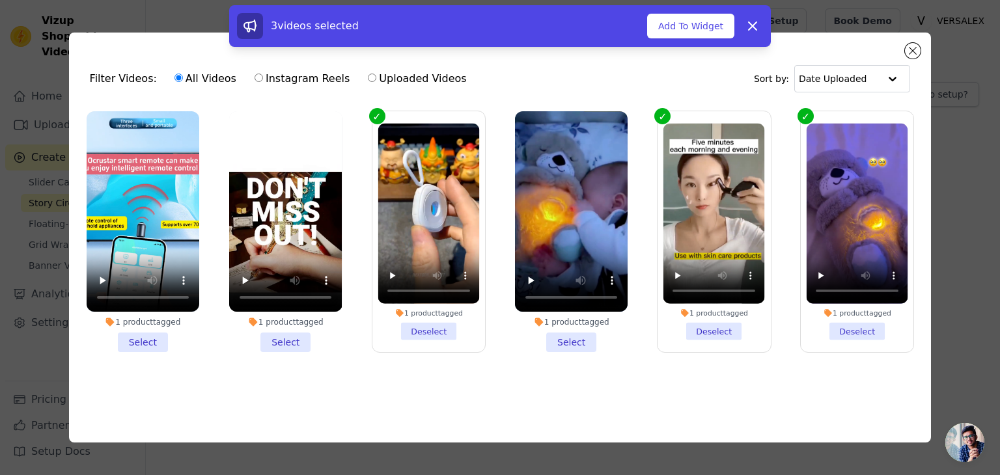
click at [587, 336] on li "1 product tagged Select" at bounding box center [571, 231] width 113 height 241
click at [0, 0] on input "1 product tagged Select" at bounding box center [0, 0] width 0 height 0
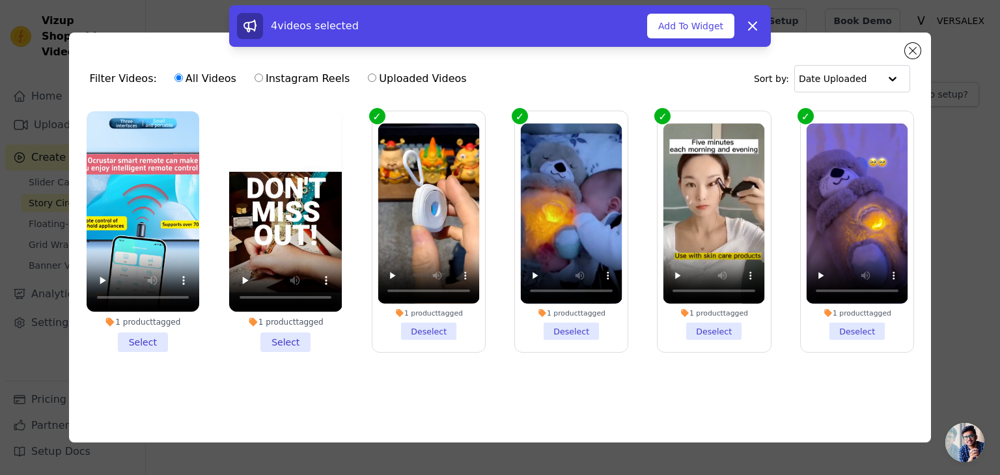
click at [271, 331] on li "1 product tagged Select" at bounding box center [285, 231] width 113 height 241
click at [0, 0] on input "1 product tagged Select" at bounding box center [0, 0] width 0 height 0
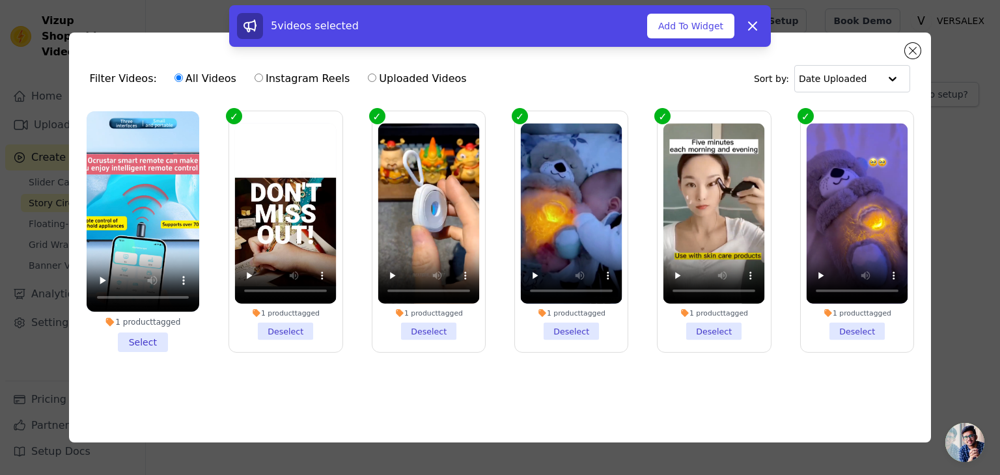
click at [161, 343] on li "1 product tagged Select" at bounding box center [143, 231] width 113 height 241
click at [0, 0] on input "1 product tagged Select" at bounding box center [0, 0] width 0 height 0
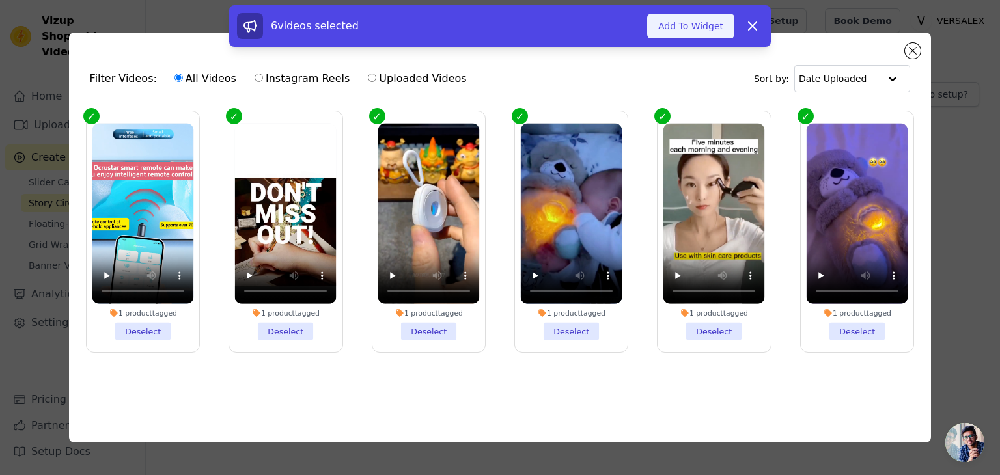
click at [695, 24] on button "Add To Widget" at bounding box center [690, 26] width 87 height 25
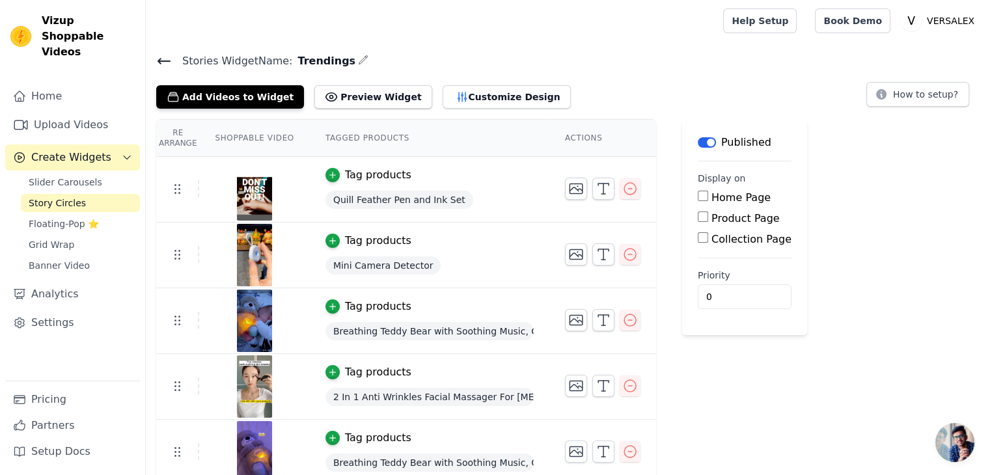
click at [91, 194] on link "Story Circles" at bounding box center [80, 203] width 119 height 18
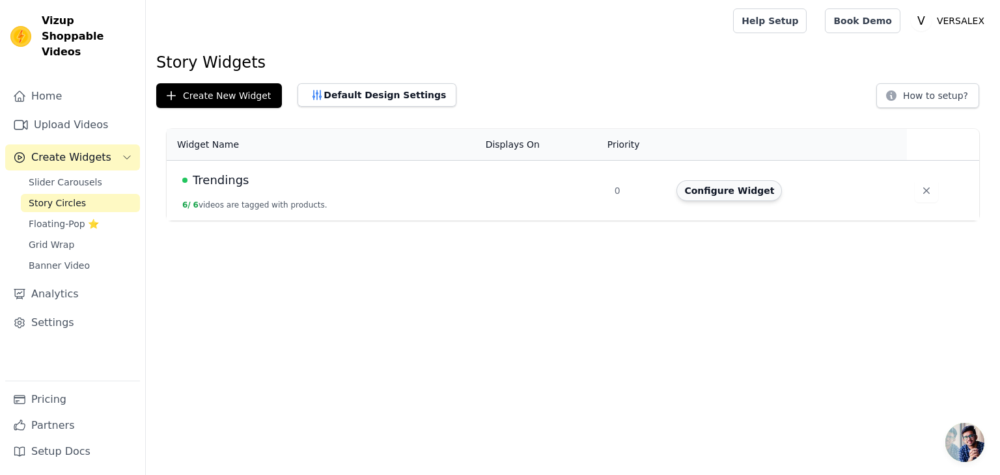
click at [711, 189] on button "Configure Widget" at bounding box center [729, 190] width 105 height 21
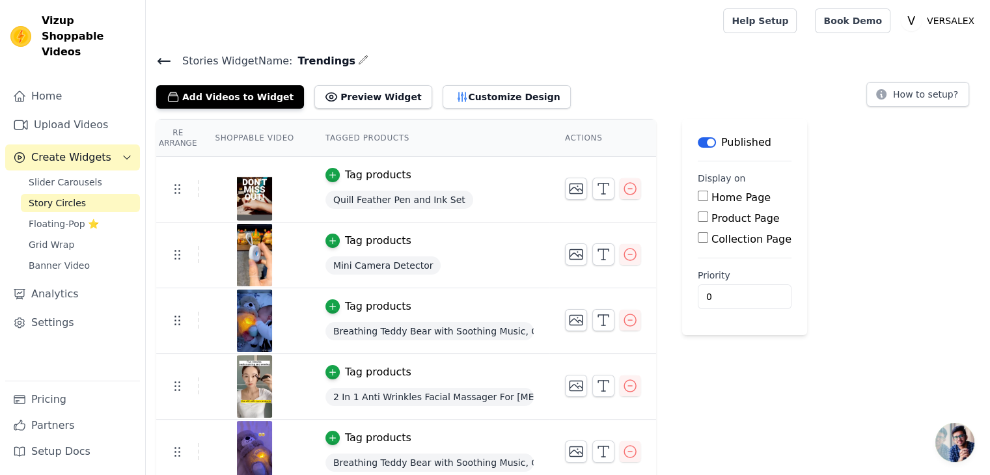
click at [719, 193] on label "Home Page" at bounding box center [741, 197] width 59 height 12
click at [708, 193] on input "Home Page" at bounding box center [703, 196] width 10 height 10
checkbox input "true"
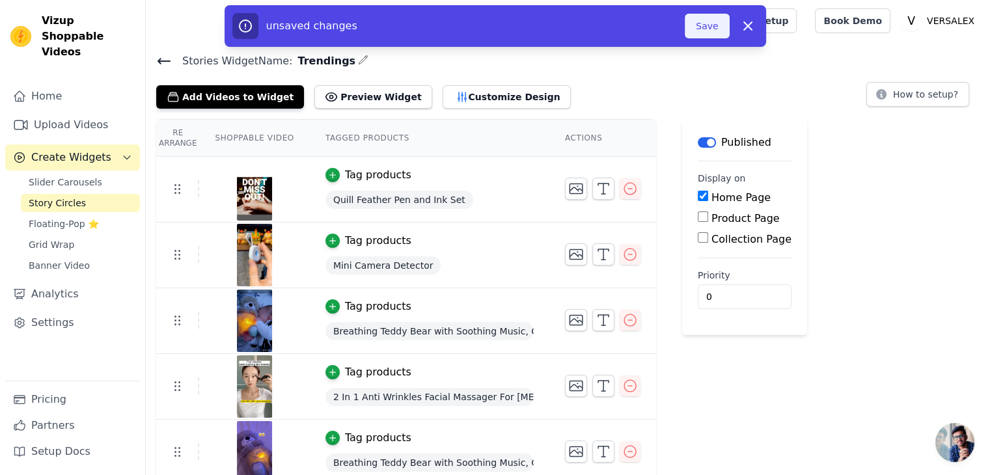
click at [708, 24] on button "Save" at bounding box center [707, 26] width 44 height 25
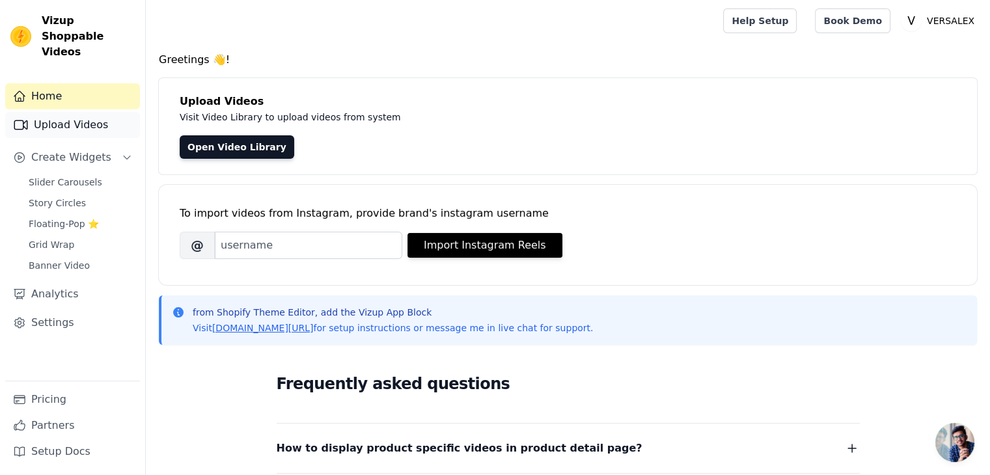
click at [104, 113] on link "Upload Videos" at bounding box center [72, 125] width 135 height 26
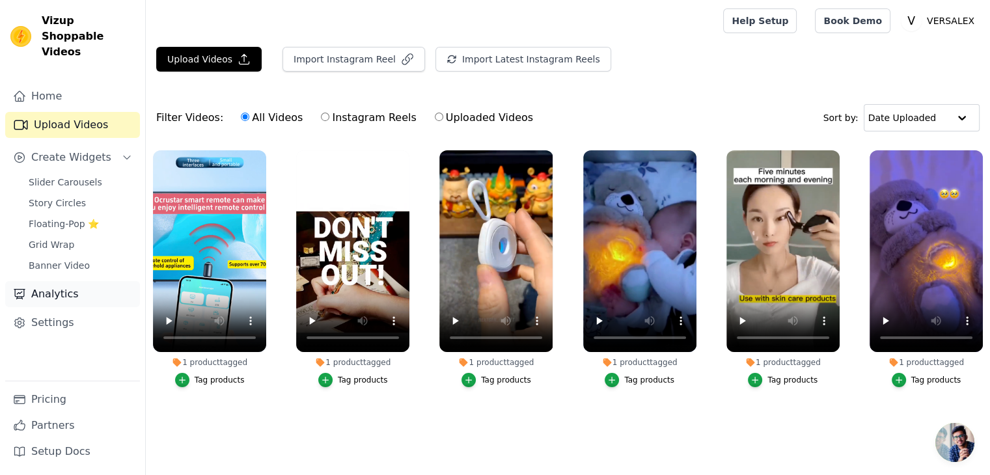
click at [53, 281] on link "Analytics" at bounding box center [72, 294] width 135 height 26
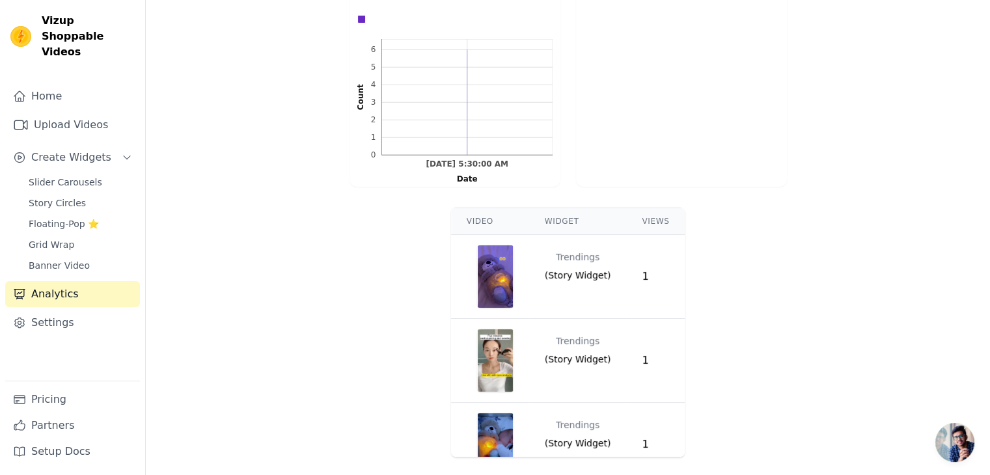
scroll to position [349, 0]
click at [78, 420] on link "Partners" at bounding box center [72, 426] width 135 height 26
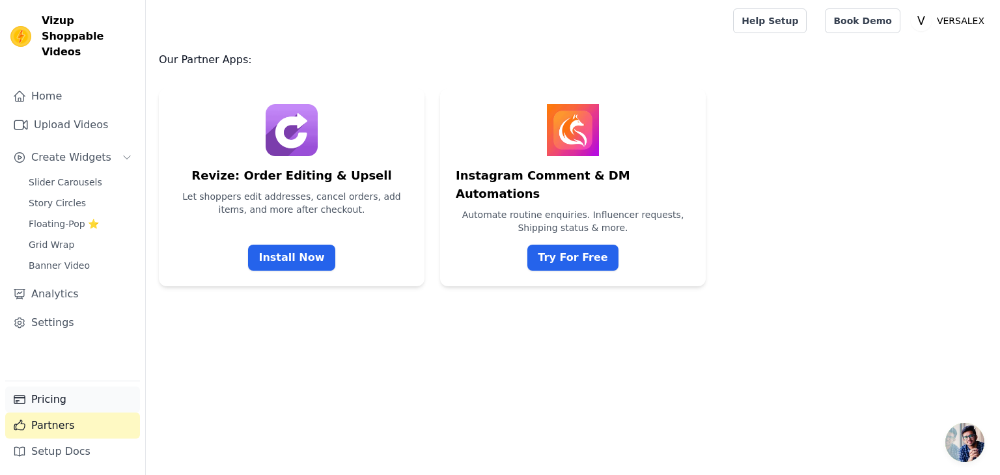
click at [77, 403] on link "Pricing" at bounding box center [72, 400] width 135 height 26
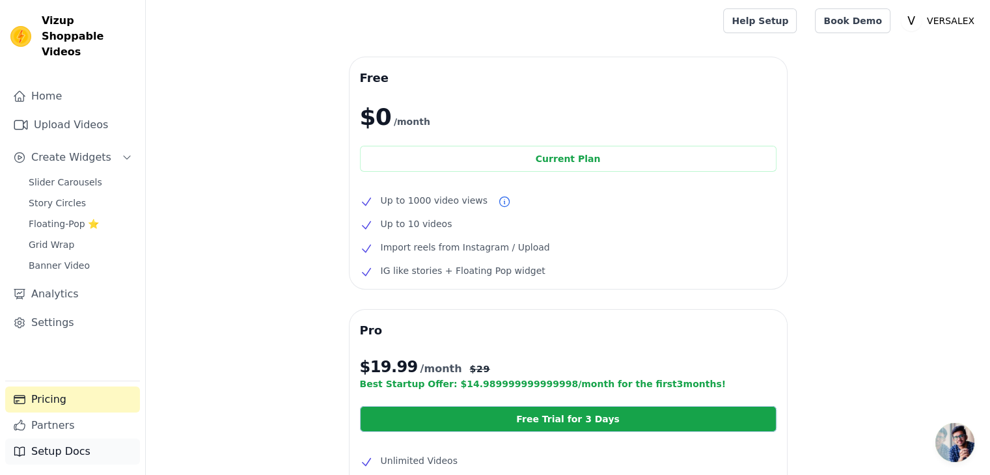
click at [51, 449] on link "Setup Docs" at bounding box center [72, 452] width 135 height 26
